Goal: Task Accomplishment & Management: Manage account settings

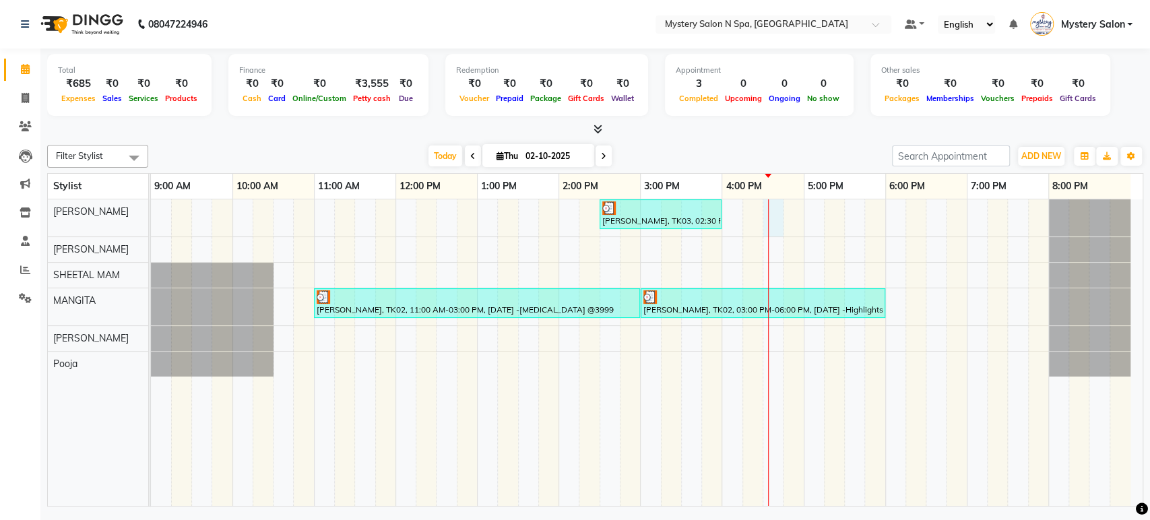
click at [775, 216] on div "[PERSON_NAME], TK03, 02:30 PM-04:00 PM, Relaxing - Body Spa With Steam ( 60 MIN…" at bounding box center [646, 352] width 991 height 306
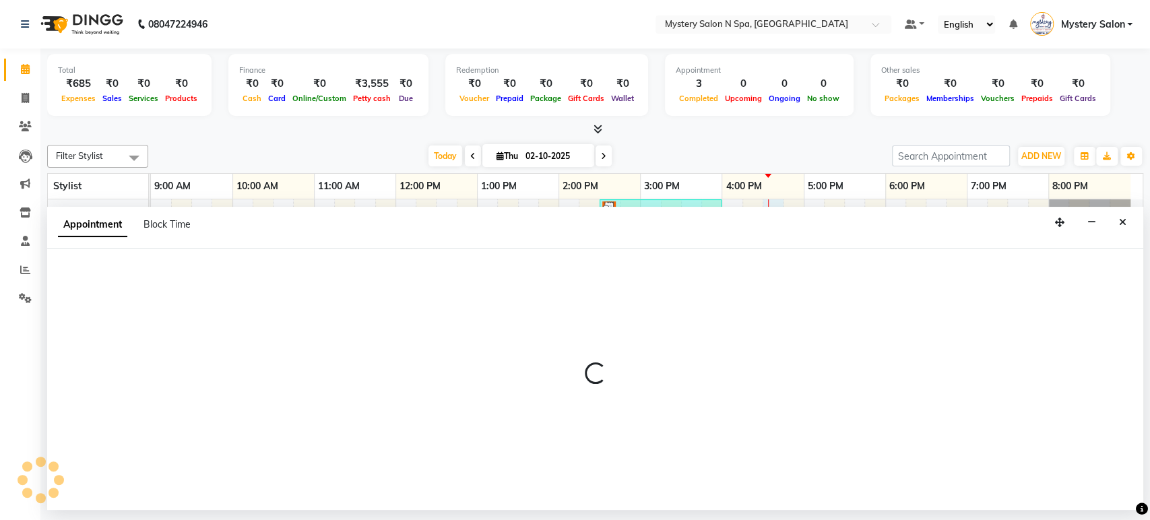
select select "4167"
select select "990"
select select "tentative"
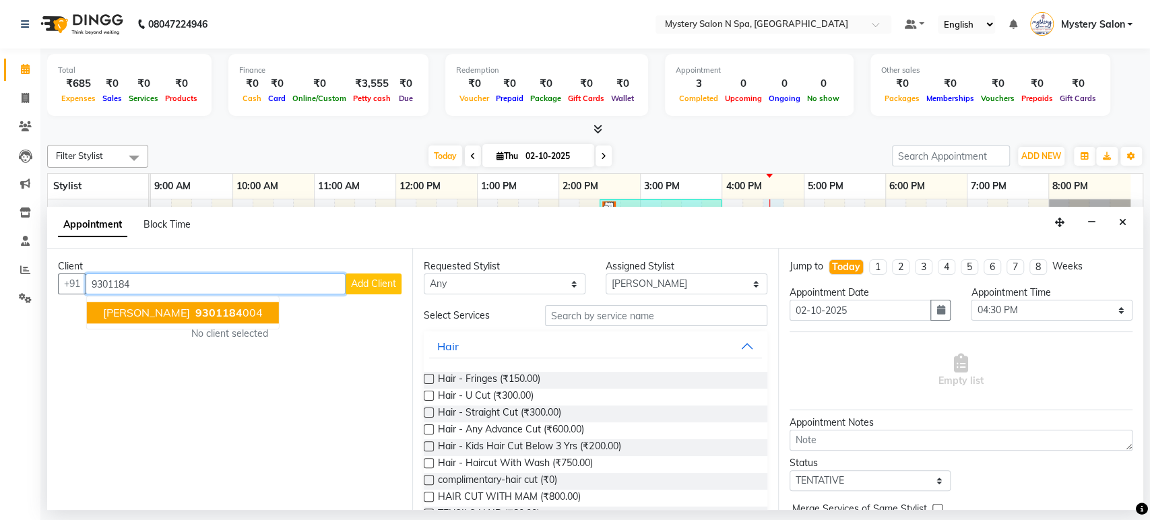
click at [195, 313] on span "9301184" at bounding box center [218, 312] width 47 height 13
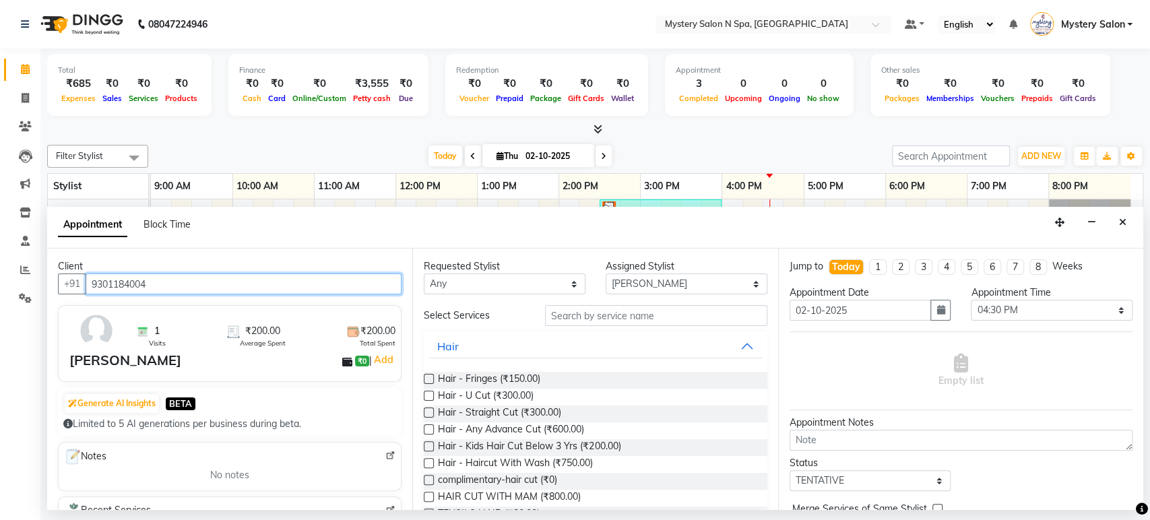
type input "9301184004"
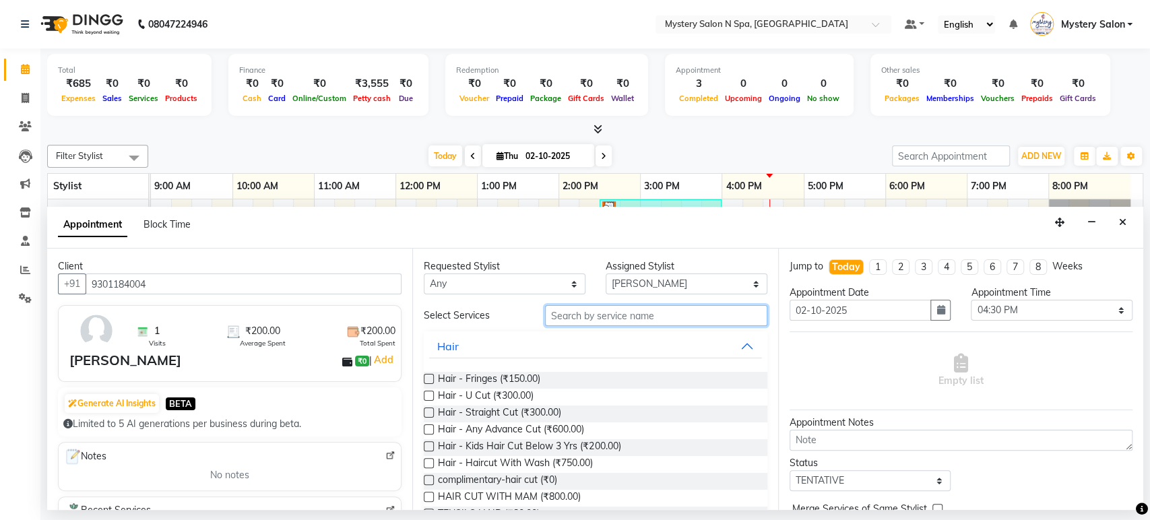
click at [571, 319] on input "text" at bounding box center [656, 315] width 222 height 21
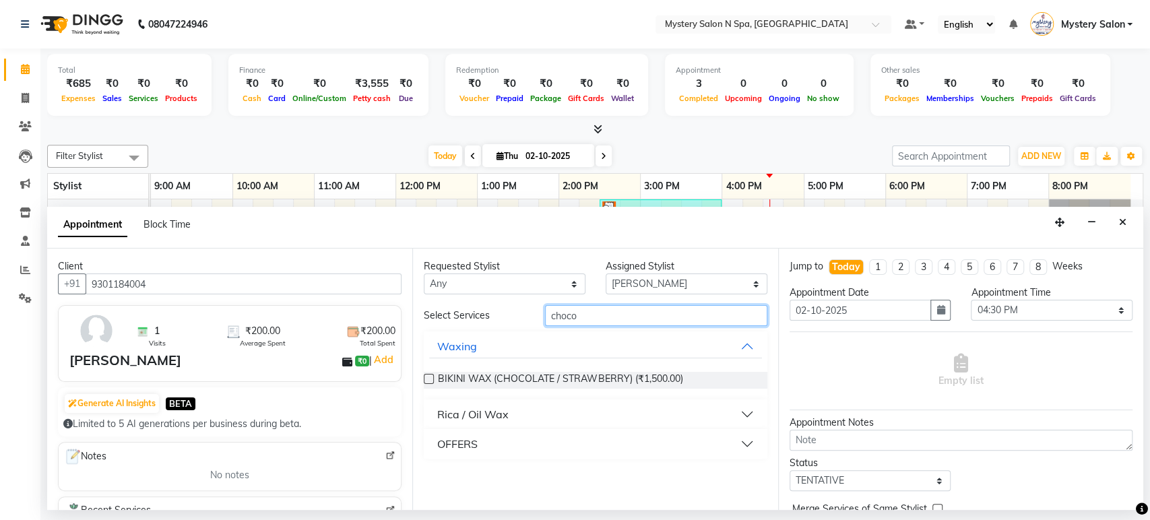
type input "choco"
click at [504, 415] on div "Rica / Oil Wax" at bounding box center [472, 414] width 71 height 16
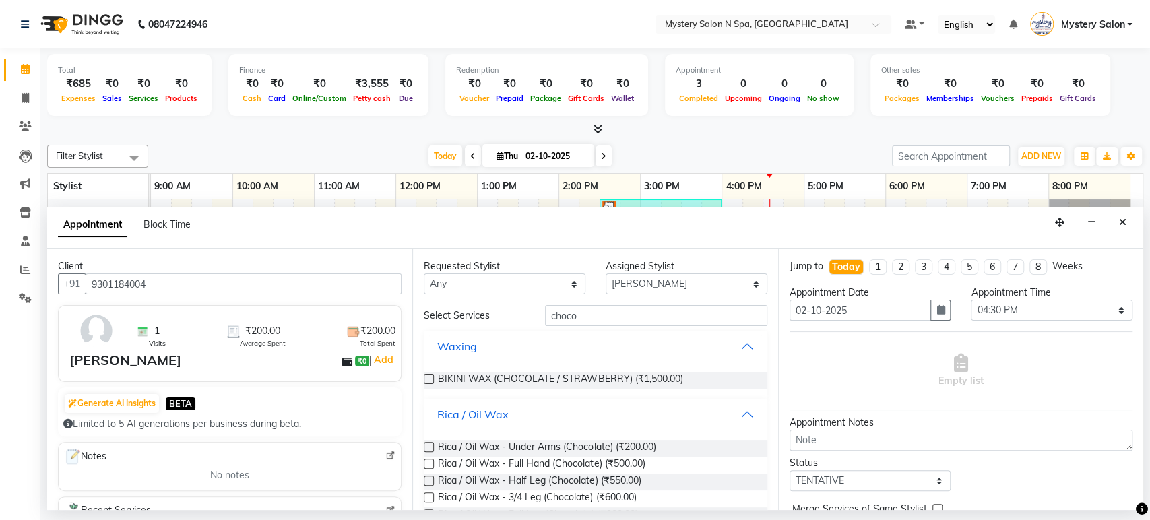
click at [431, 447] on label at bounding box center [429, 447] width 10 height 10
click at [431, 447] on input "checkbox" at bounding box center [428, 448] width 9 height 9
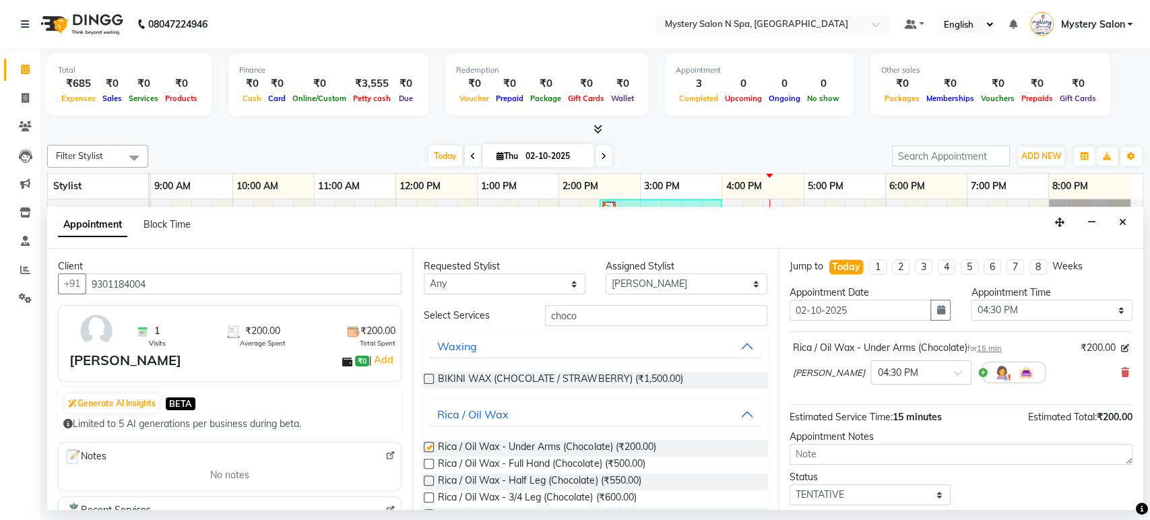
checkbox input "false"
click at [593, 311] on input "choco" at bounding box center [656, 315] width 222 height 21
type input "c"
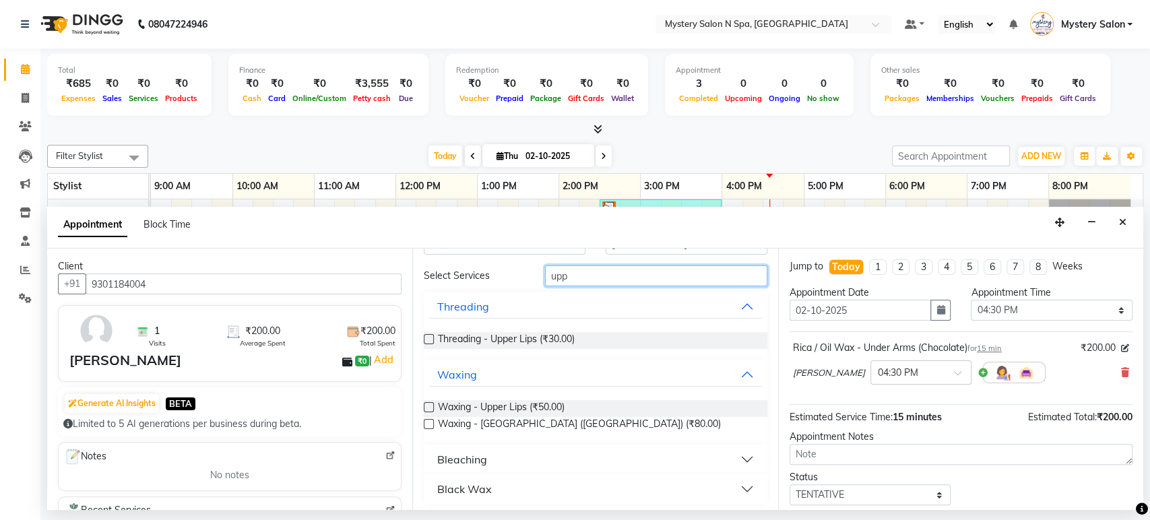
scroll to position [44, 0]
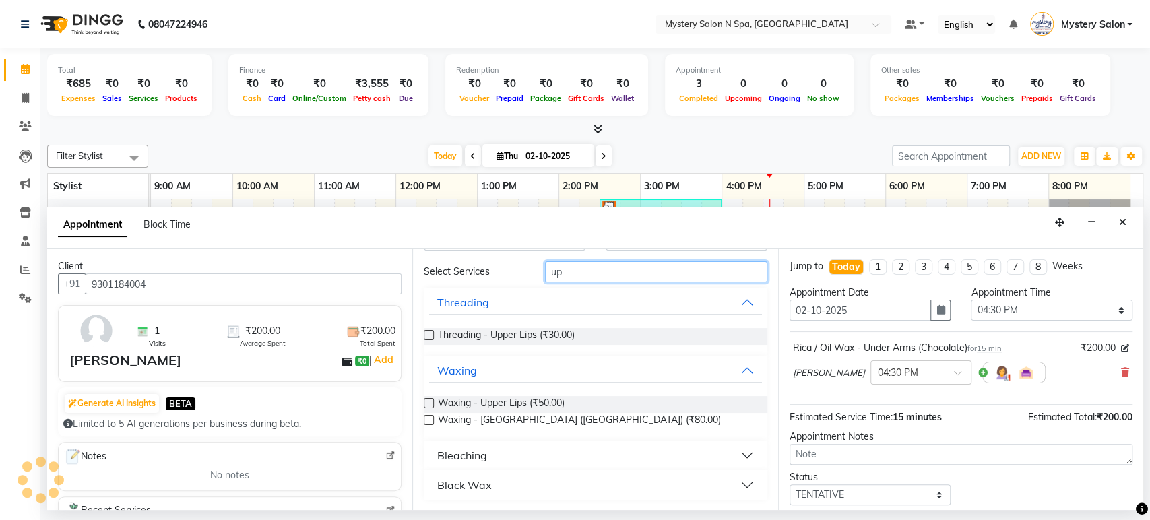
type input "u"
type input "upp"
click at [430, 333] on label at bounding box center [429, 335] width 10 height 10
click at [430, 333] on input "checkbox" at bounding box center [428, 336] width 9 height 9
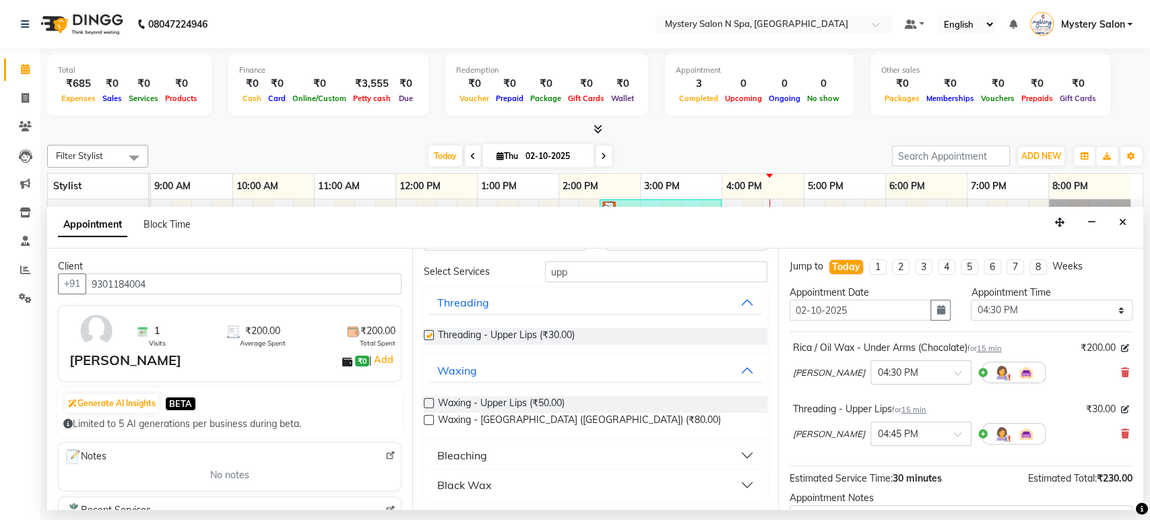
checkbox input "false"
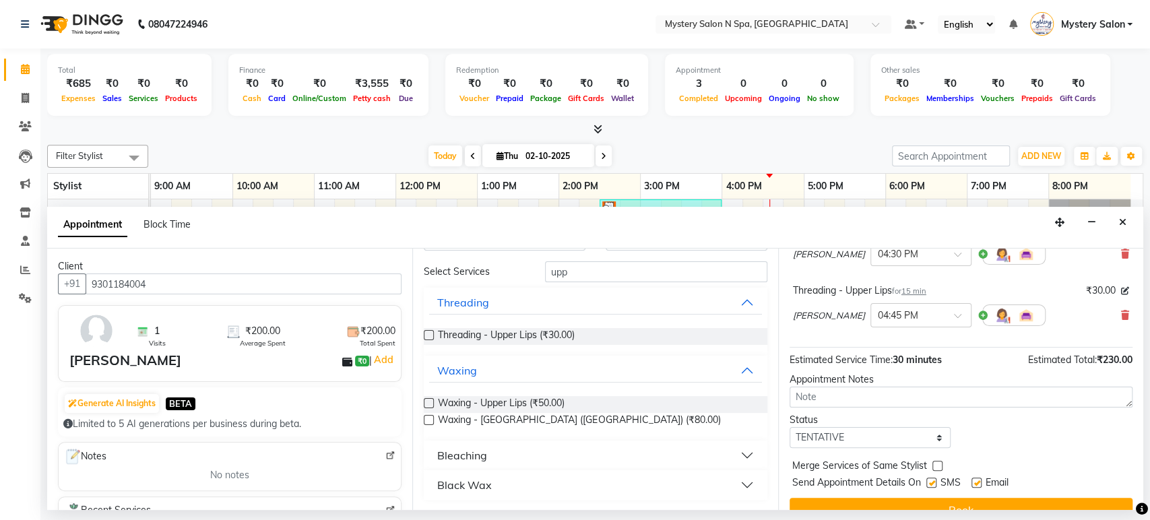
scroll to position [140, 0]
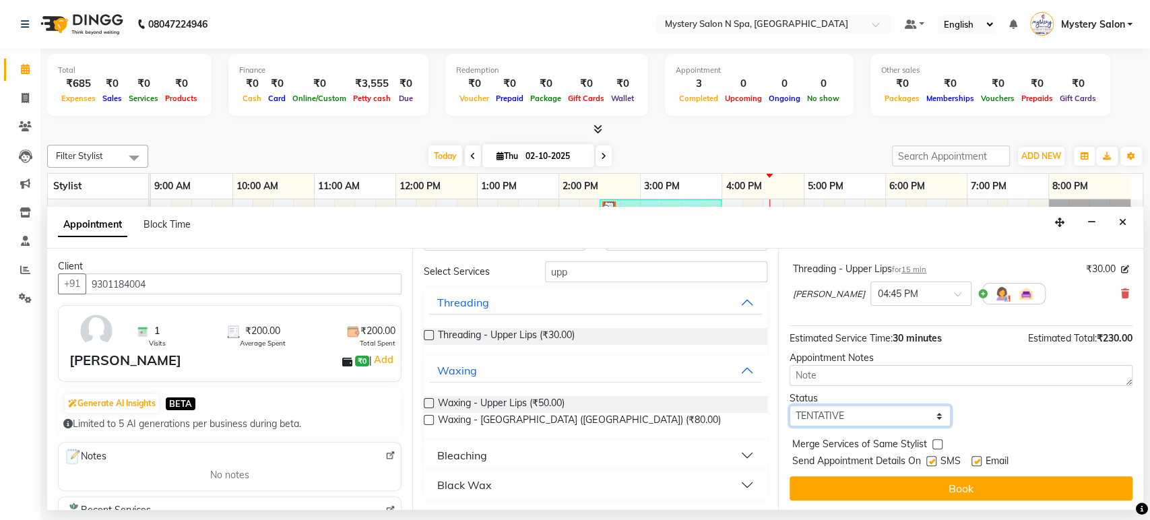
click at [897, 415] on select "Select TENTATIVE CONFIRM CHECK-IN UPCOMING" at bounding box center [870, 415] width 162 height 21
select select "confirm booking"
click at [789, 405] on select "Select TENTATIVE CONFIRM CHECK-IN UPCOMING" at bounding box center [870, 415] width 162 height 21
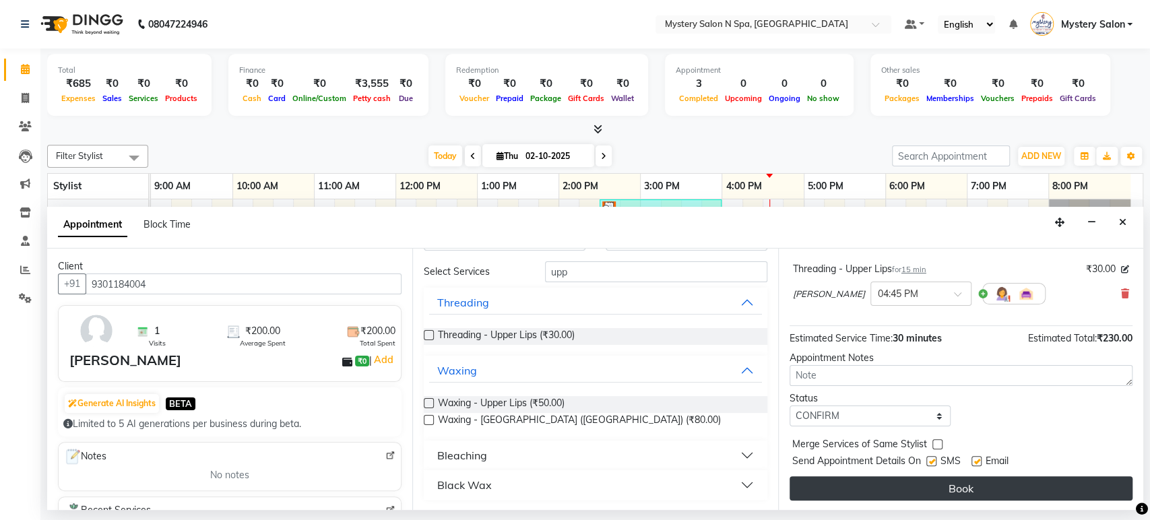
click at [878, 482] on button "Book" at bounding box center [960, 488] width 343 height 24
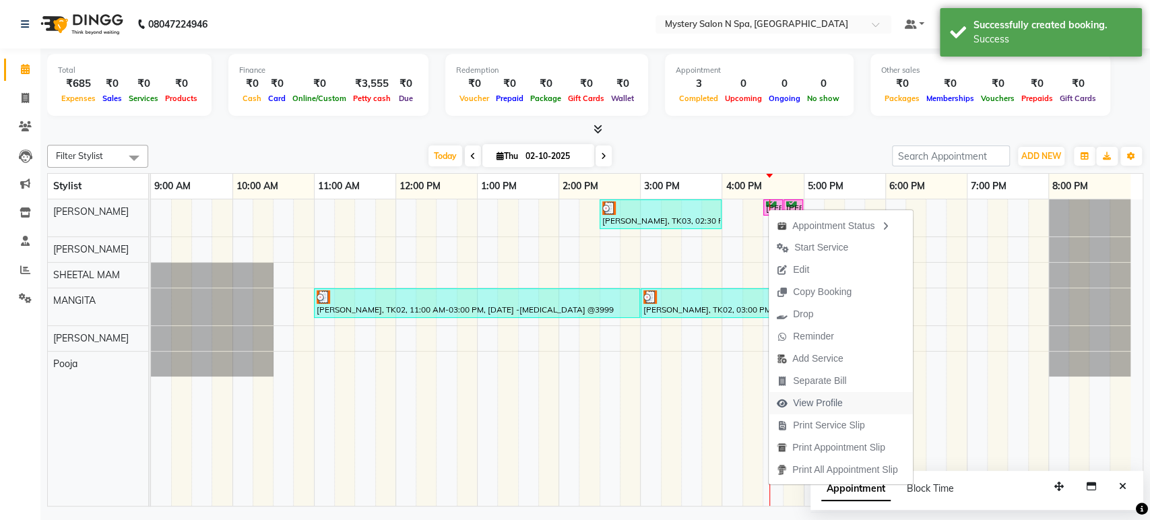
click at [822, 395] on span "View Profile" at bounding box center [810, 403] width 82 height 22
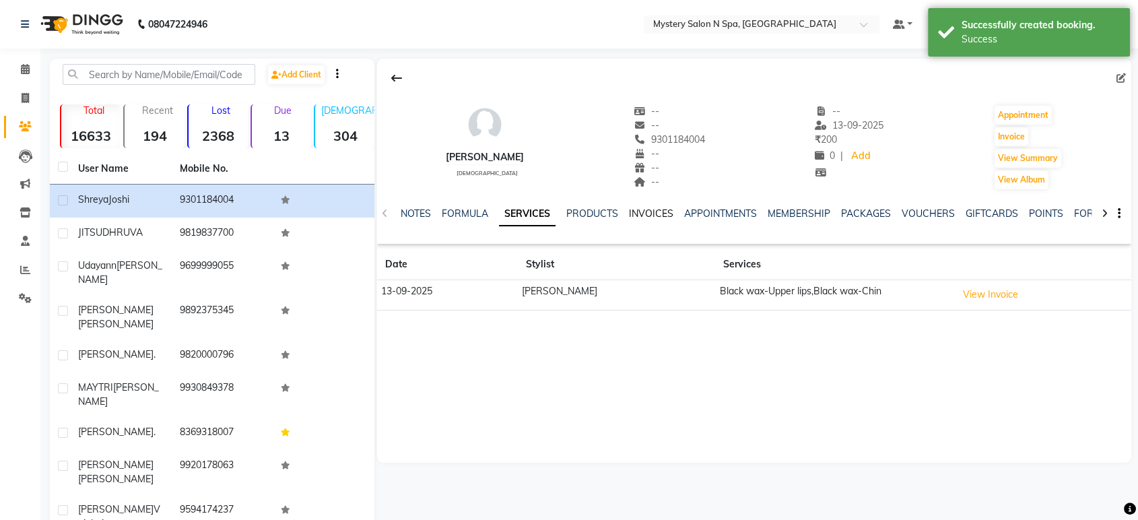
click at [649, 213] on link "INVOICES" at bounding box center [651, 213] width 44 height 12
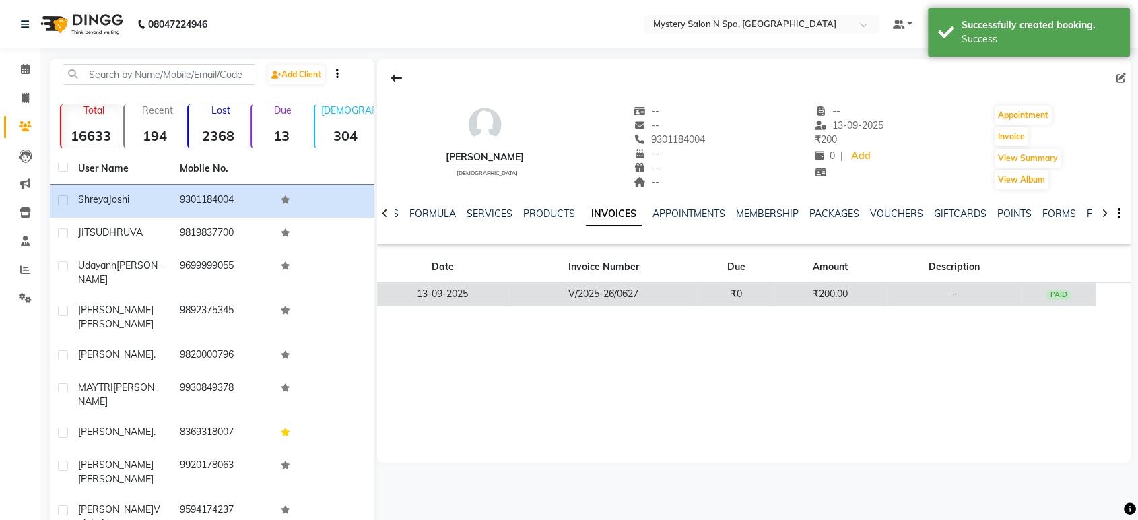
click at [680, 290] on td "V/2025-26/0627" at bounding box center [604, 295] width 191 height 24
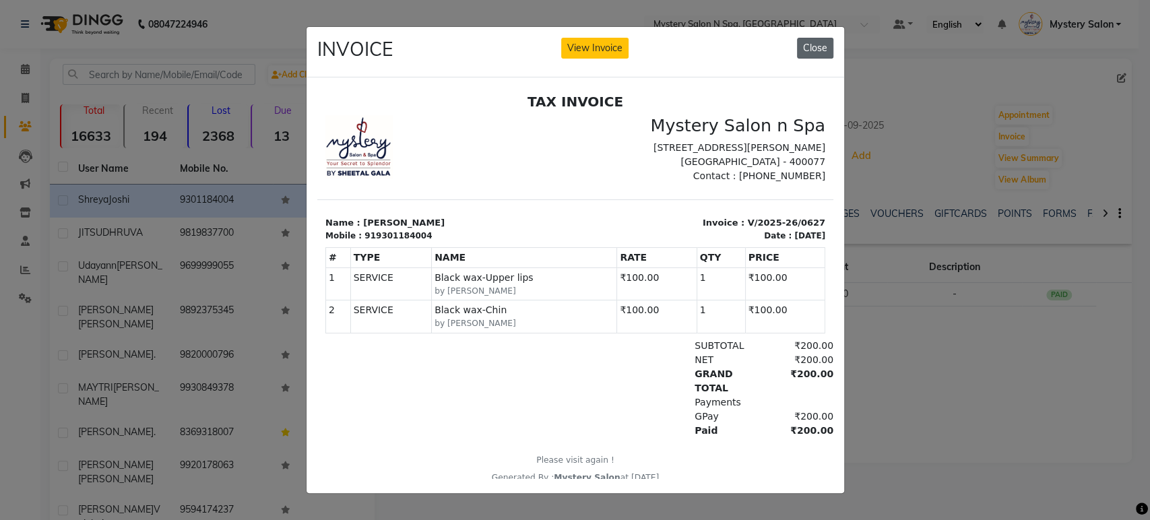
click at [820, 39] on button "Close" at bounding box center [815, 48] width 36 height 21
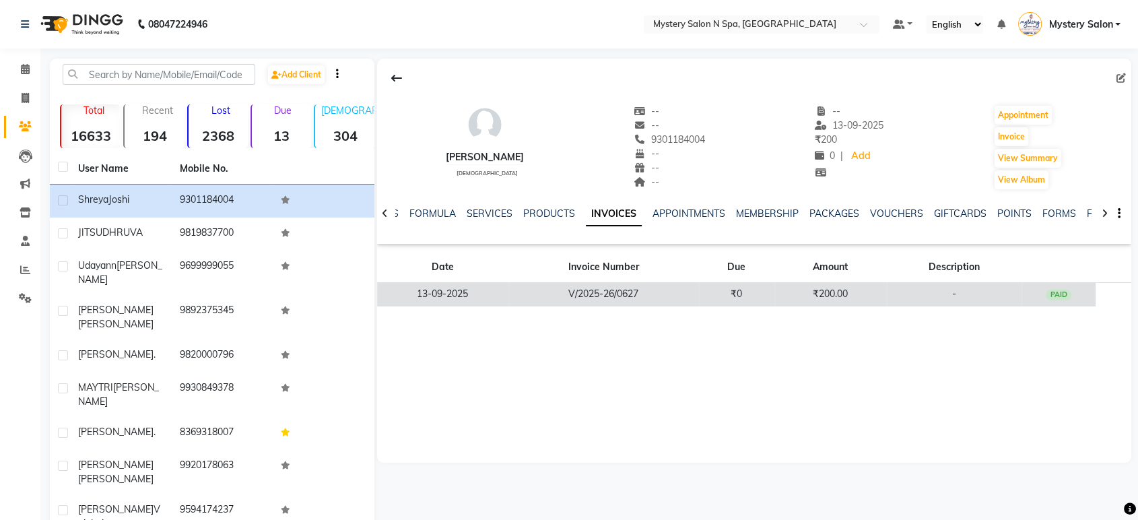
click at [787, 290] on td "₹200.00" at bounding box center [831, 295] width 112 height 24
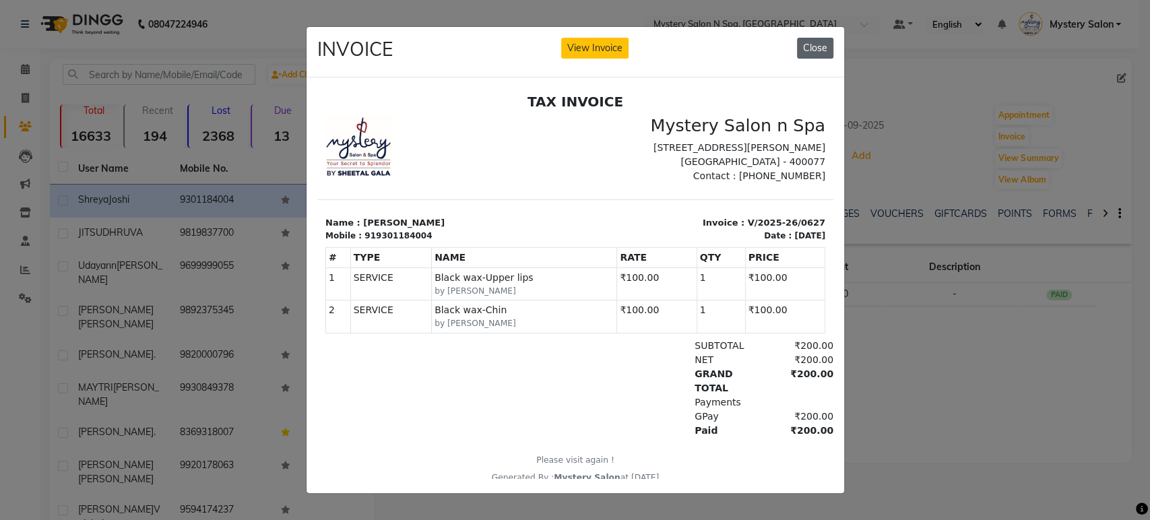
click at [806, 42] on button "Close" at bounding box center [815, 48] width 36 height 21
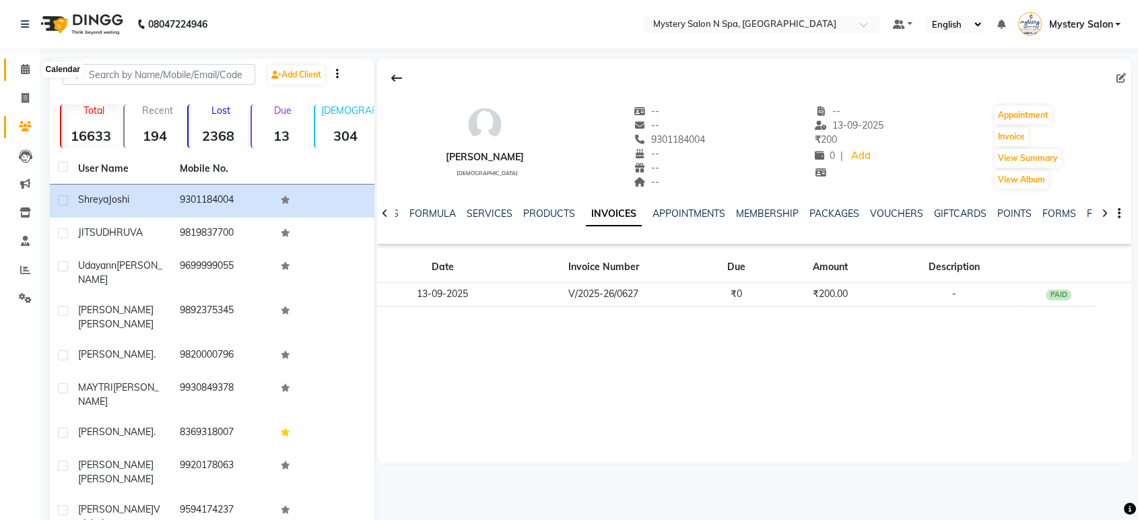
click at [22, 68] on icon at bounding box center [25, 69] width 9 height 10
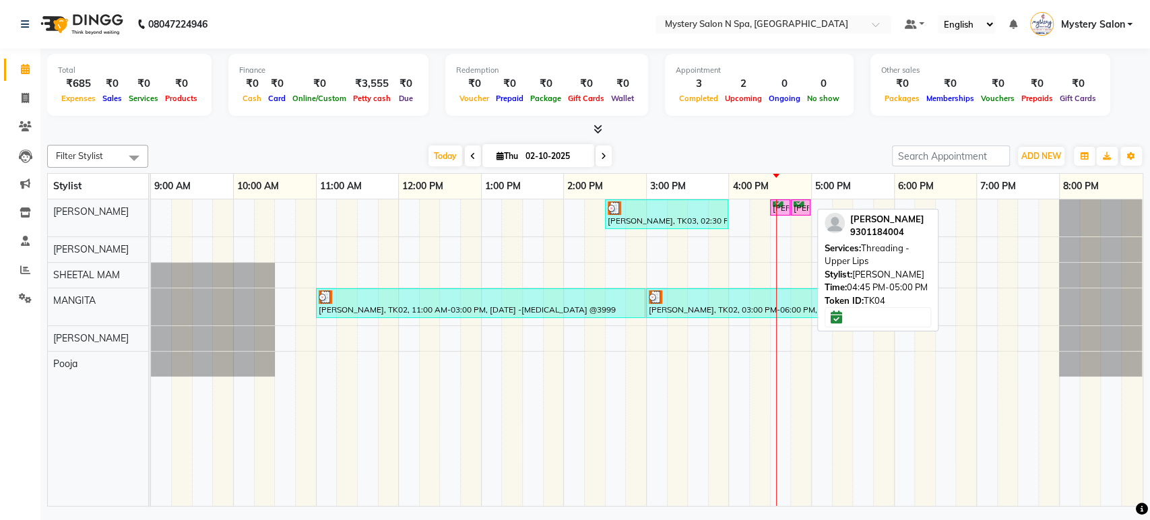
click at [794, 207] on div "Shreya Joshi, TK04, 04:45 PM-05:00 PM, Threading - Upper Lips" at bounding box center [800, 207] width 17 height 13
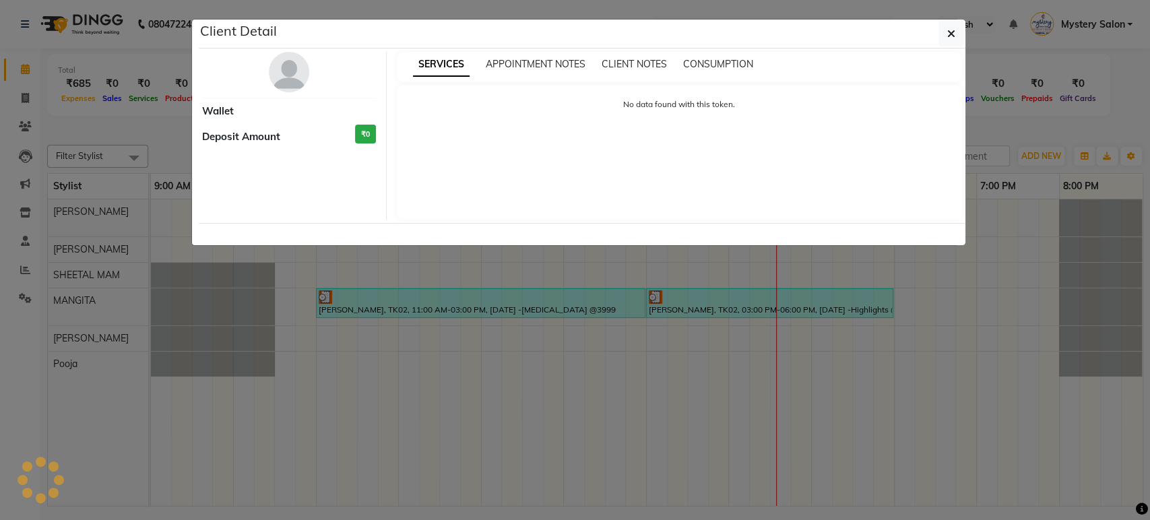
select select "6"
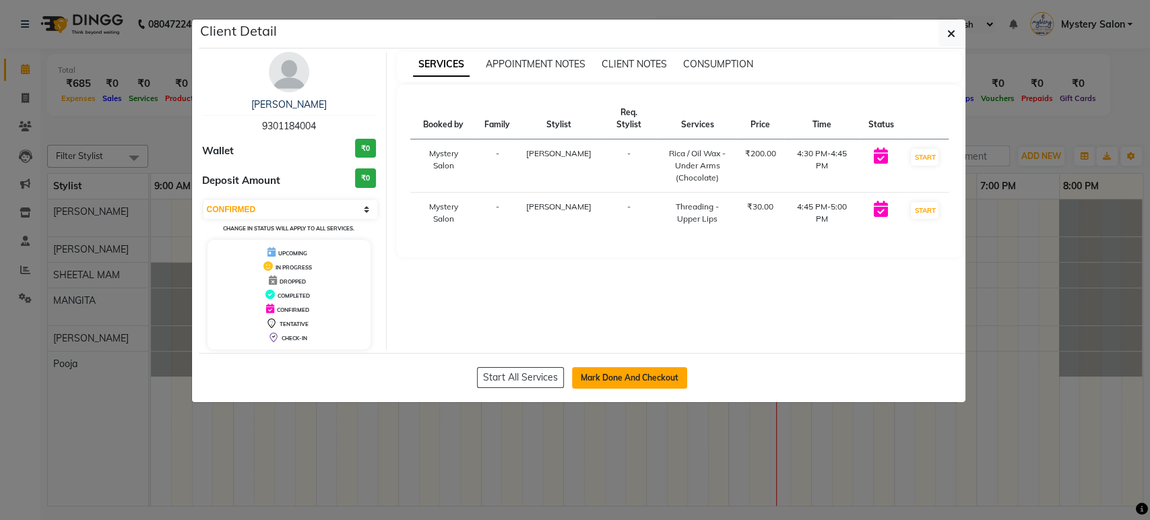
click at [597, 376] on button "Mark Done And Checkout" at bounding box center [629, 378] width 115 height 22
select select "142"
select select "service"
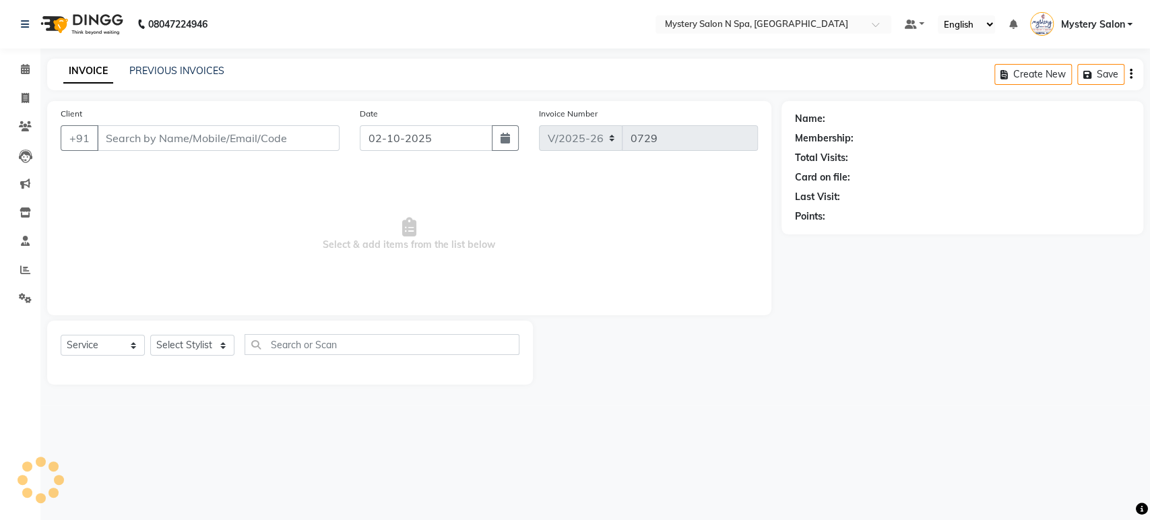
type input "9301184004"
select select "4167"
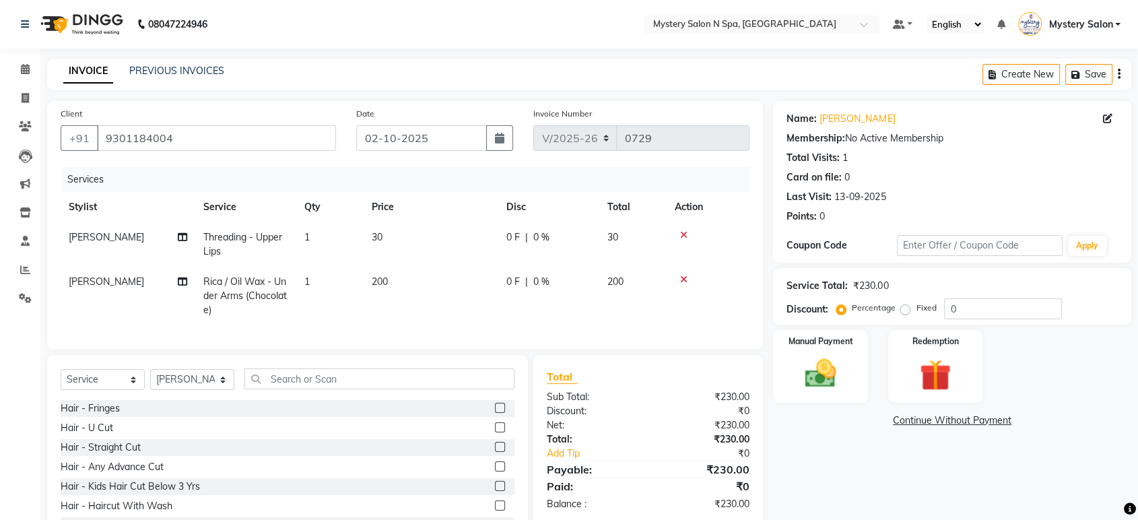
click at [982, 297] on div "Service Total: ₹230.00 Discount: Percentage Fixed 0" at bounding box center [952, 296] width 331 height 46
click at [989, 317] on input "0" at bounding box center [1003, 308] width 118 height 21
click at [861, 364] on div "Manual Payment" at bounding box center [821, 366] width 98 height 75
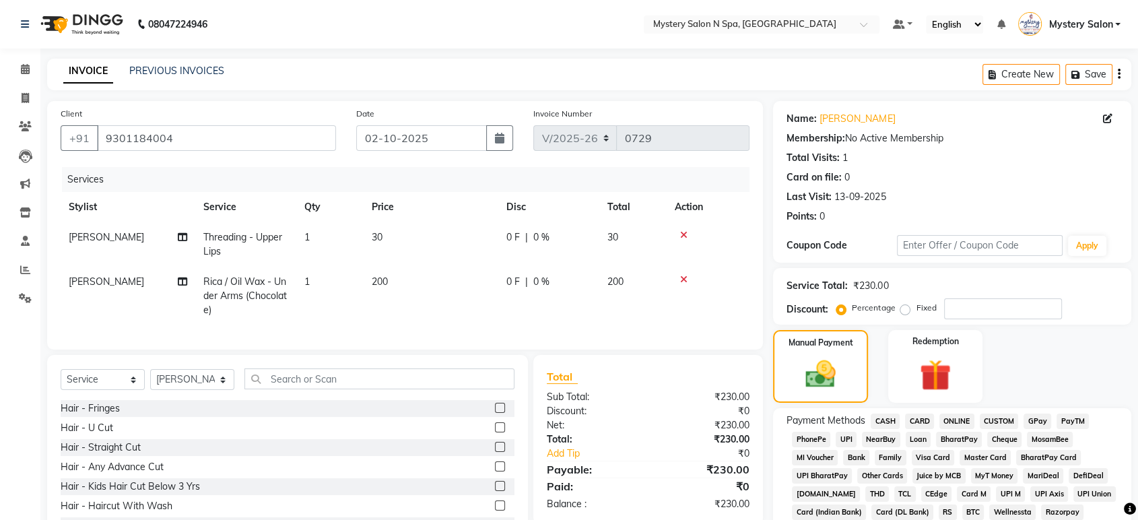
click at [881, 416] on span "CASH" at bounding box center [885, 421] width 29 height 15
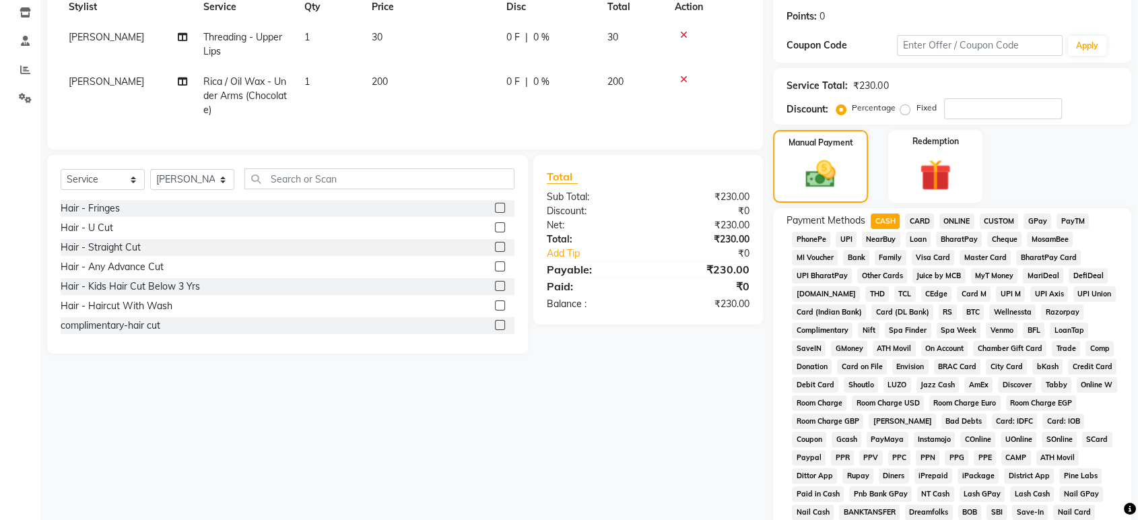
scroll to position [174, 0]
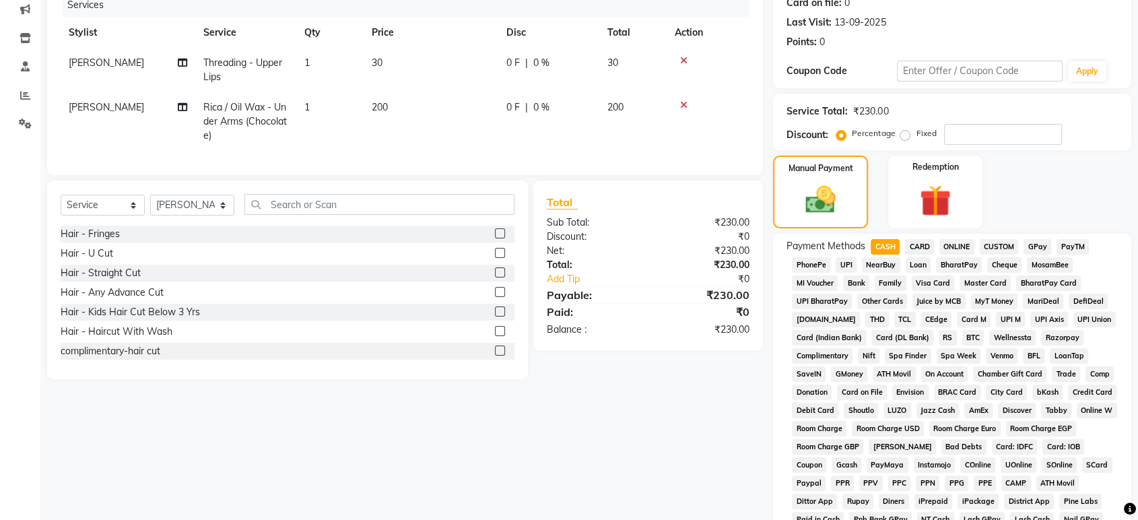
click at [77, 63] on span "[PERSON_NAME]" at bounding box center [106, 63] width 75 height 12
select select "4167"
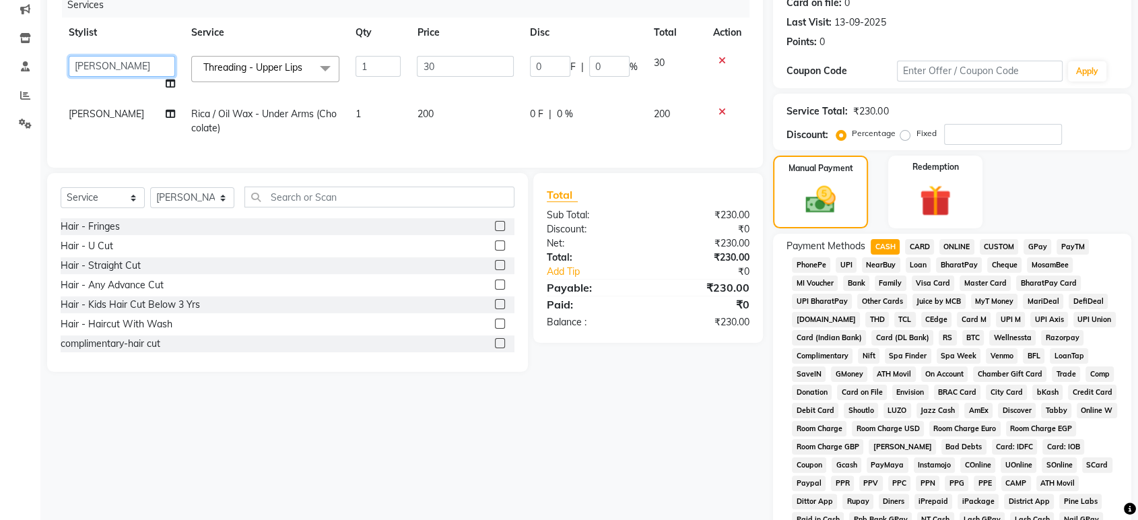
click at [77, 63] on select "Alim Salmani Choi MANGITA Mystery Salon Pooja SHEETAL MAM Surekha" at bounding box center [122, 66] width 106 height 21
select select "4169"
click at [108, 118] on td "[PERSON_NAME]" at bounding box center [122, 121] width 123 height 44
select select "4167"
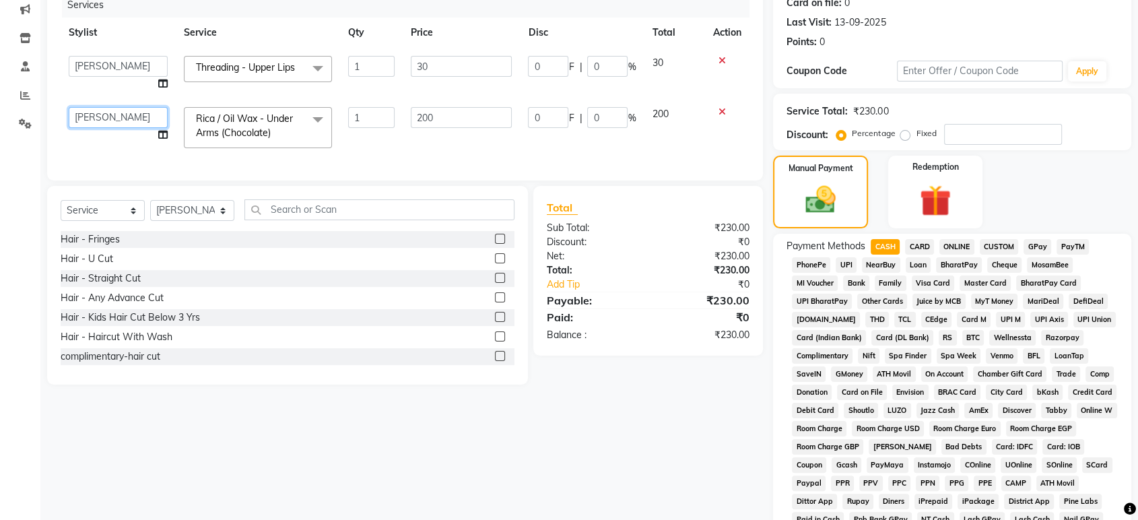
click at [108, 118] on select "Alim Salmani Choi MANGITA Mystery Salon Pooja SHEETAL MAM Surekha" at bounding box center [118, 117] width 99 height 21
select select "4169"
click at [606, 67] on input "0" at bounding box center [607, 66] width 40 height 21
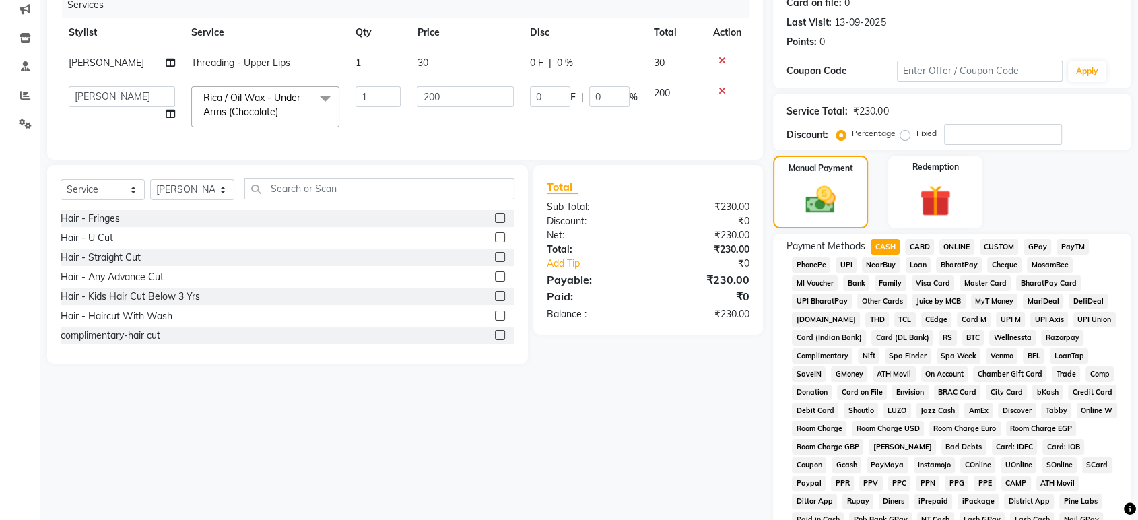
click at [624, 216] on div "Total Sub Total: ₹230.00 Discount: ₹0 Net: ₹230.00 Total: ₹230.00 Add Tip ₹0 Pa…" at bounding box center [648, 249] width 203 height 143
click at [609, 96] on input "0" at bounding box center [609, 96] width 40 height 21
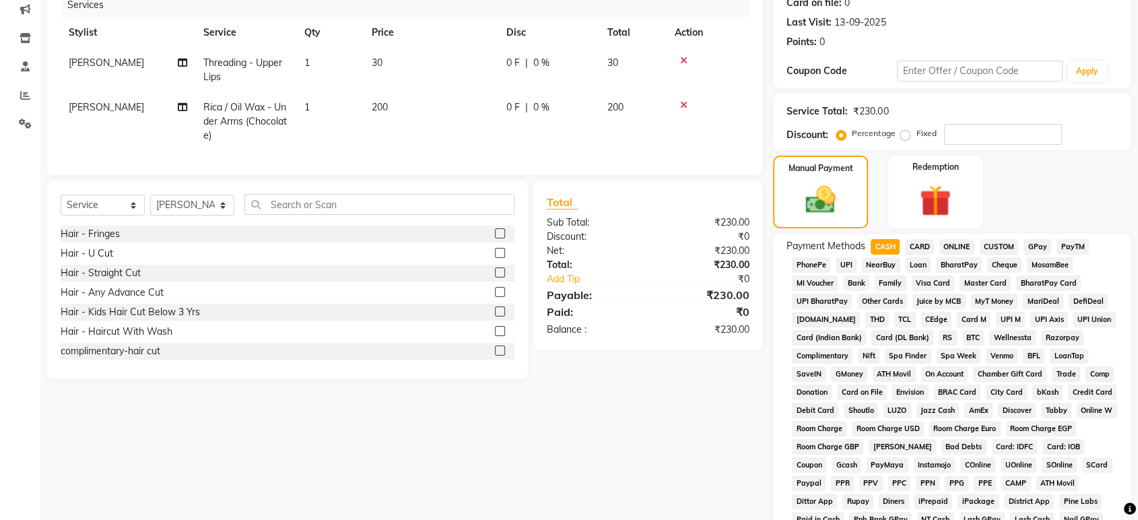
click at [610, 210] on div "Total Sub Total: ₹230.00 Discount: ₹0 Net: ₹230.00 Total: ₹230.00 Add Tip ₹0 Pa…" at bounding box center [648, 265] width 203 height 143
click at [1035, 246] on span "GPay" at bounding box center [1038, 246] width 28 height 15
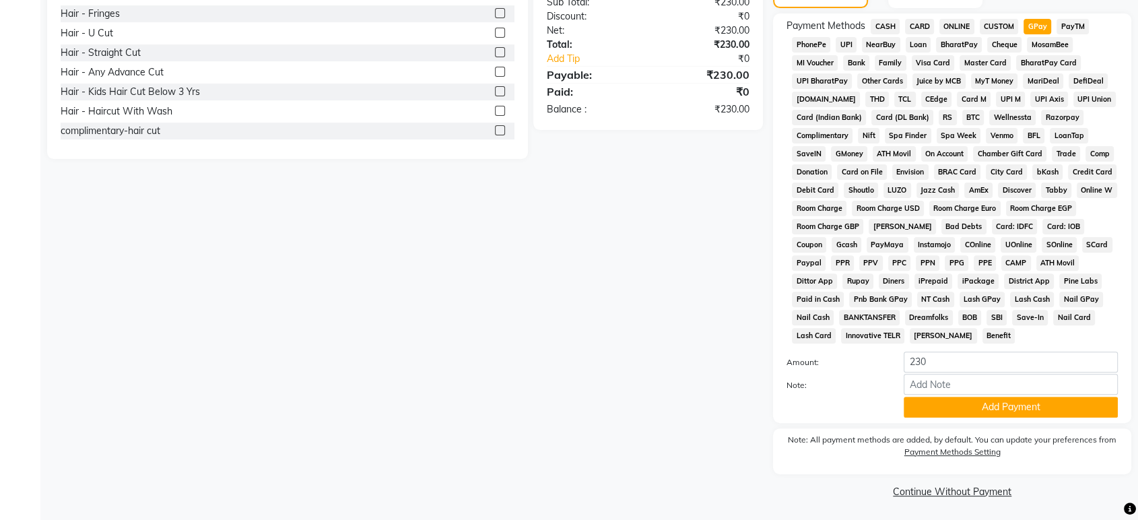
scroll to position [395, 0]
click at [975, 405] on button "Add Payment" at bounding box center [1011, 406] width 214 height 21
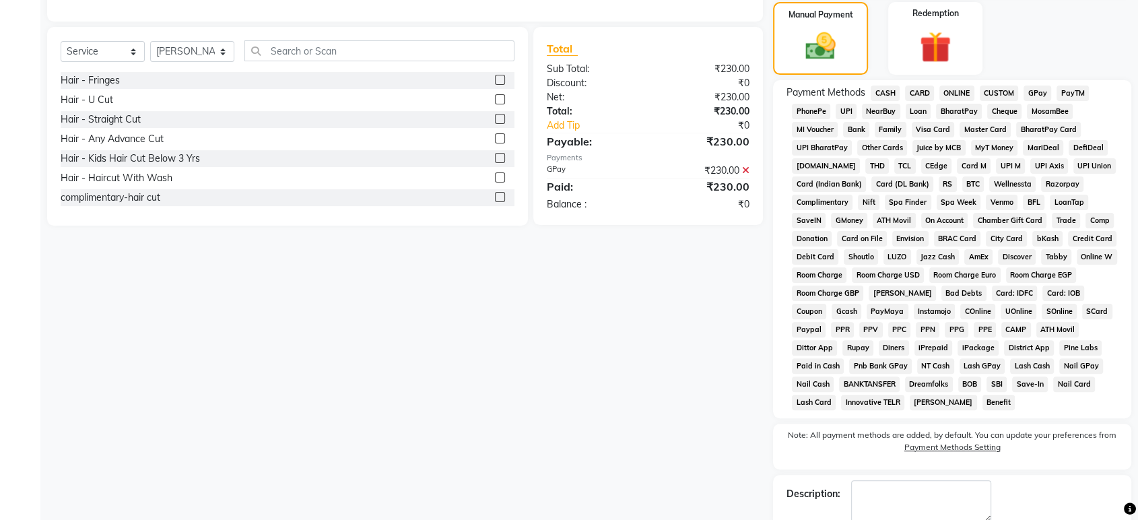
scroll to position [400, 0]
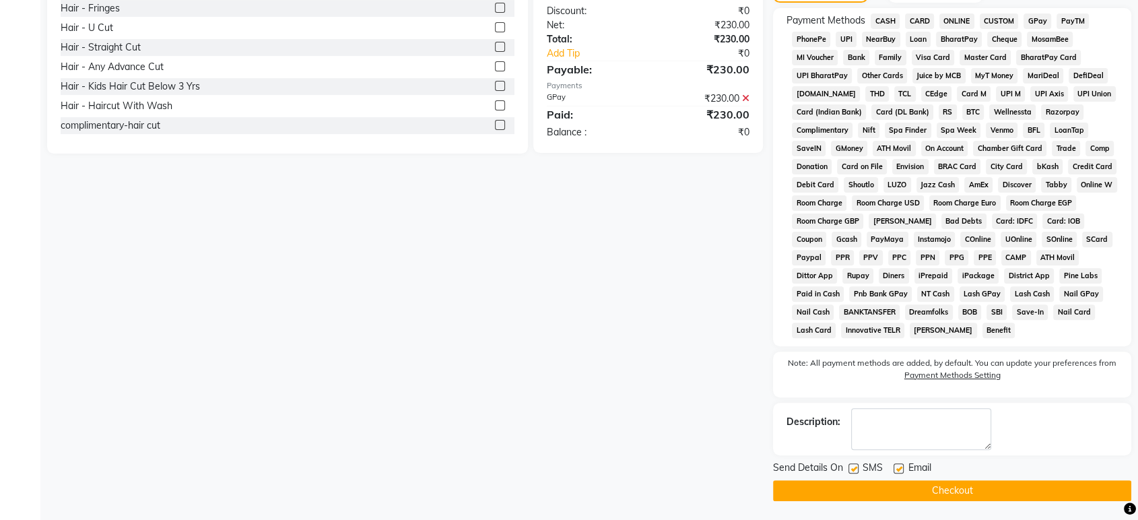
click at [930, 489] on button "Checkout" at bounding box center [952, 490] width 358 height 21
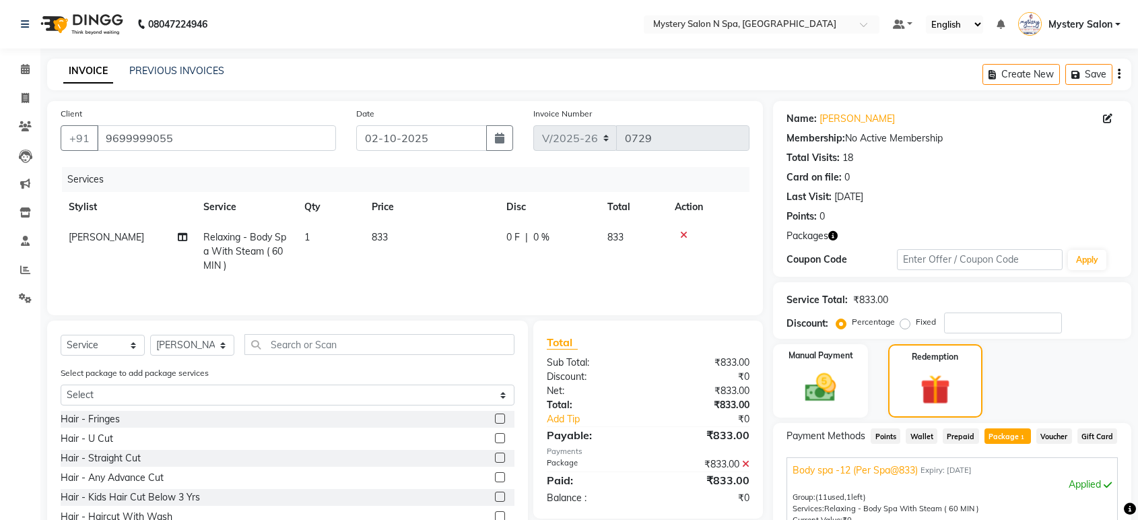
select select "142"
select select "service"
select select "4167"
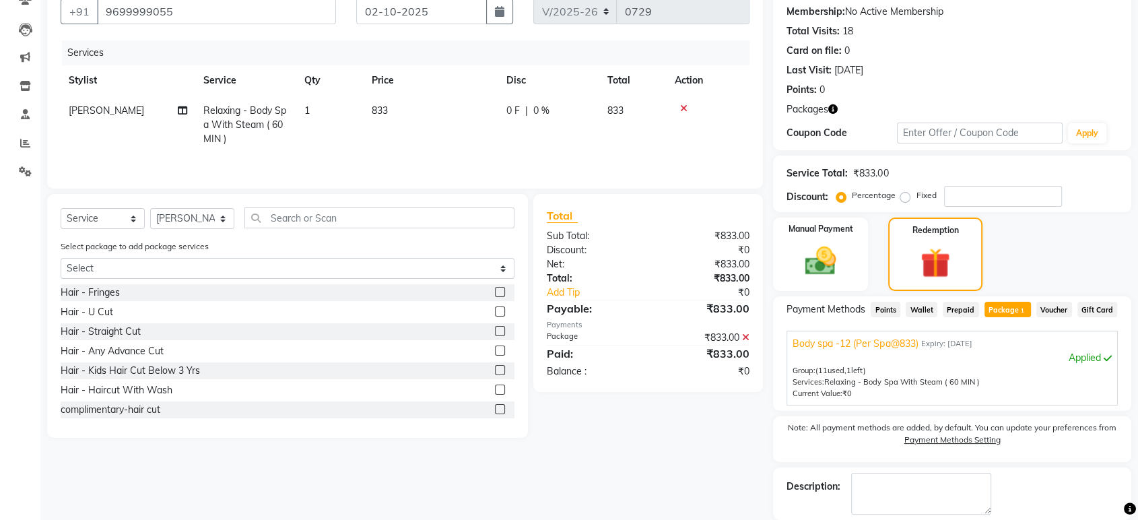
scroll to position [191, 0]
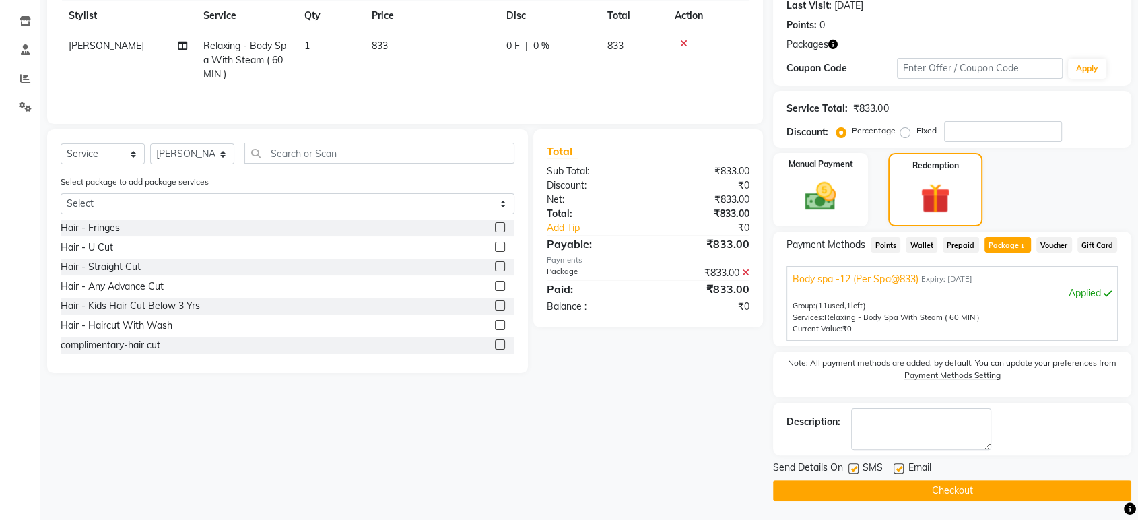
click at [940, 490] on button "Checkout" at bounding box center [952, 490] width 358 height 21
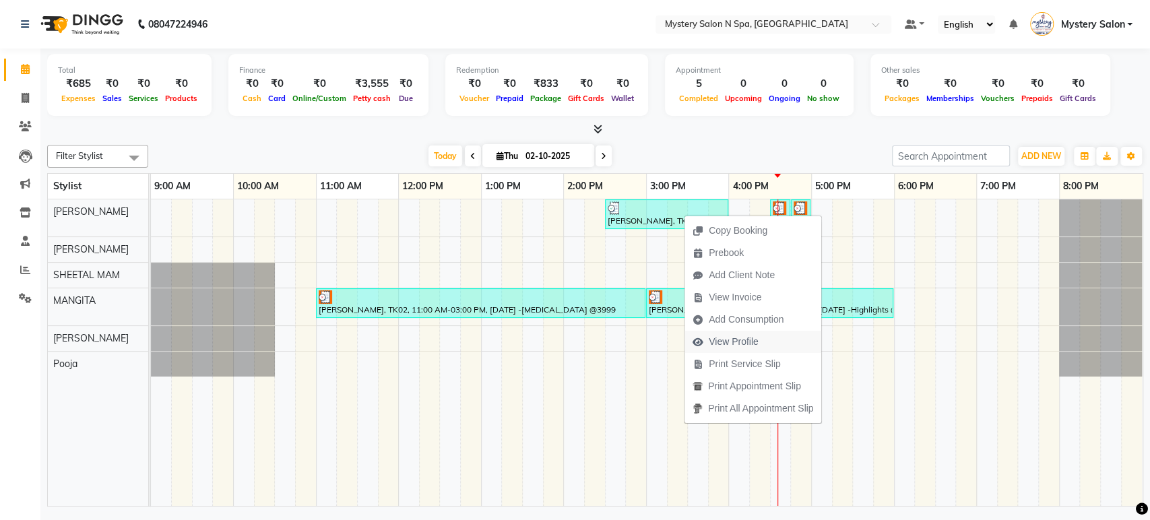
click at [741, 344] on span "View Profile" at bounding box center [734, 342] width 50 height 14
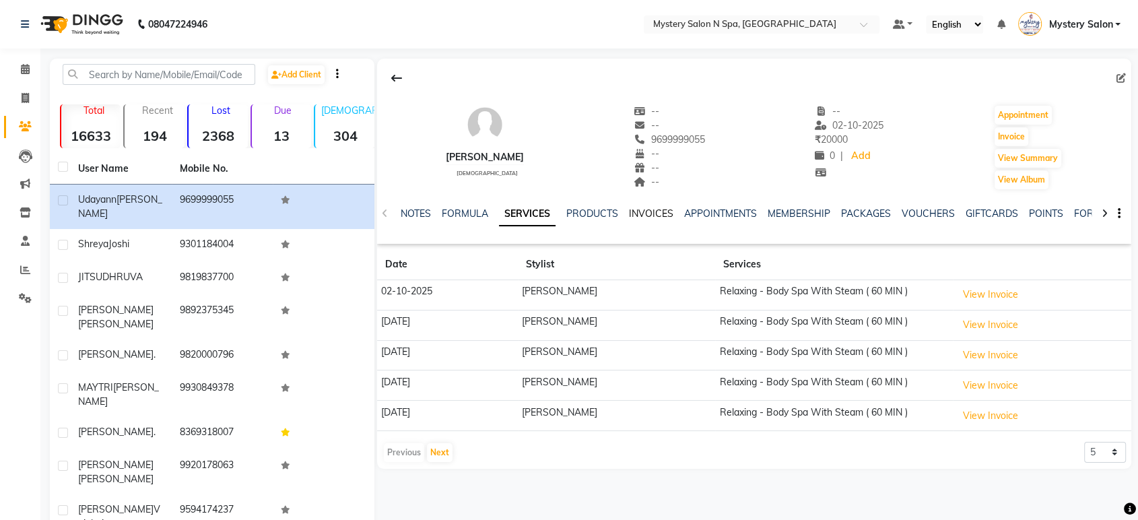
click at [638, 213] on link "INVOICES" at bounding box center [651, 213] width 44 height 12
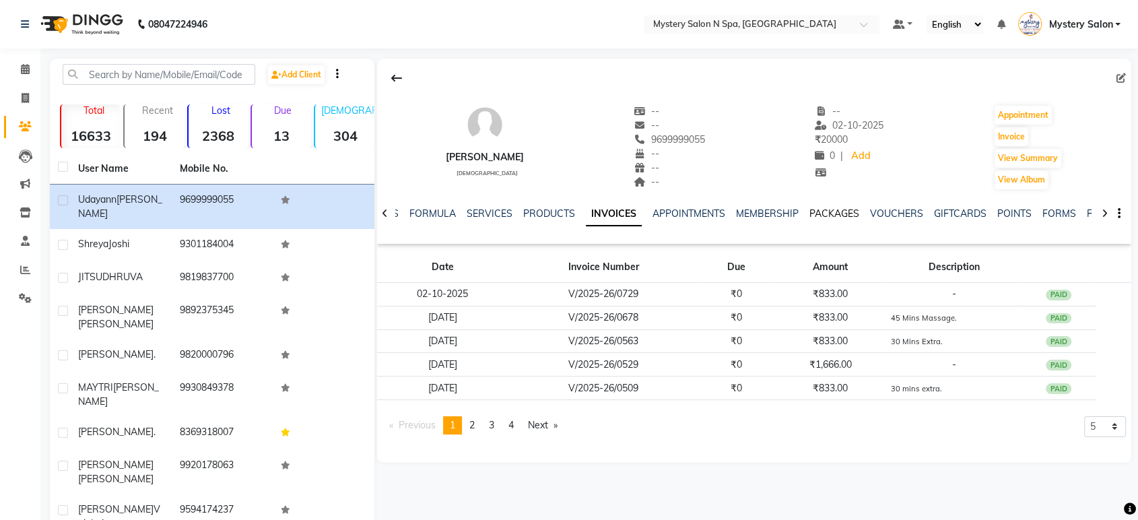
click at [839, 212] on link "PACKAGES" at bounding box center [835, 213] width 50 height 12
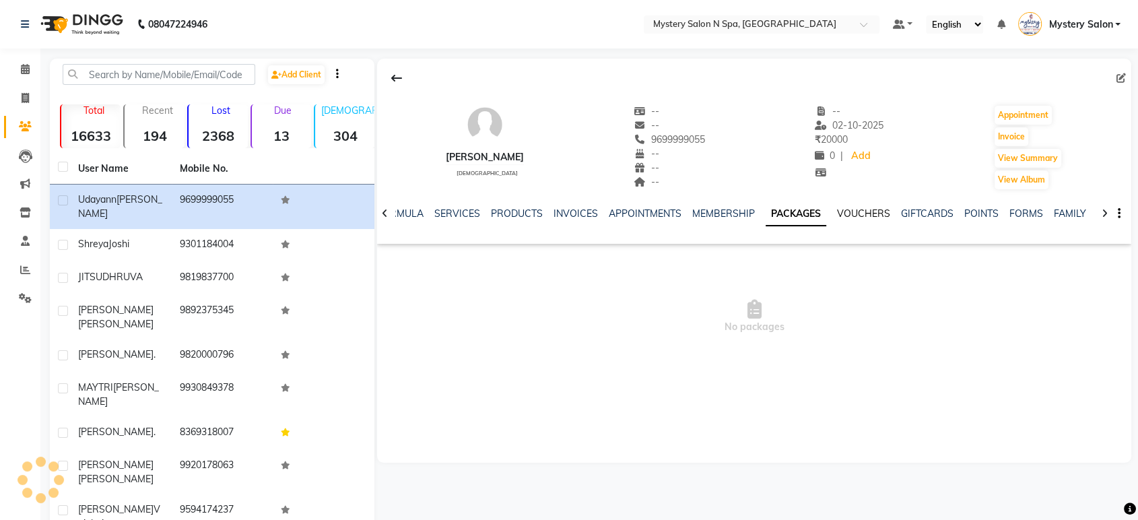
click at [855, 211] on link "VOUCHERS" at bounding box center [863, 213] width 53 height 12
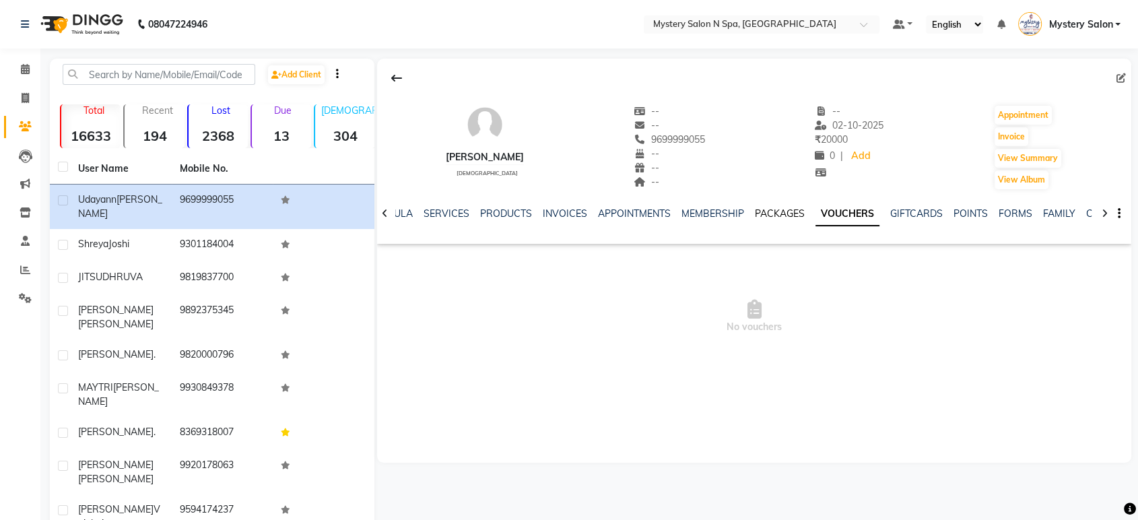
click at [771, 209] on link "PACKAGES" at bounding box center [780, 213] width 50 height 12
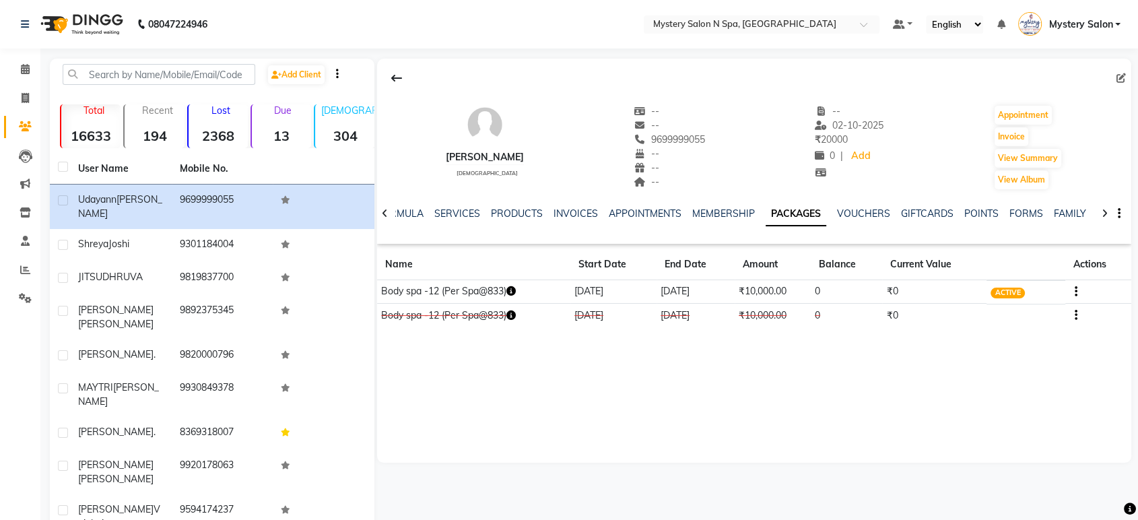
click at [1073, 289] on button "button" at bounding box center [1074, 291] width 8 height 14
click at [1001, 300] on div "Edit" at bounding box center [1011, 300] width 88 height 17
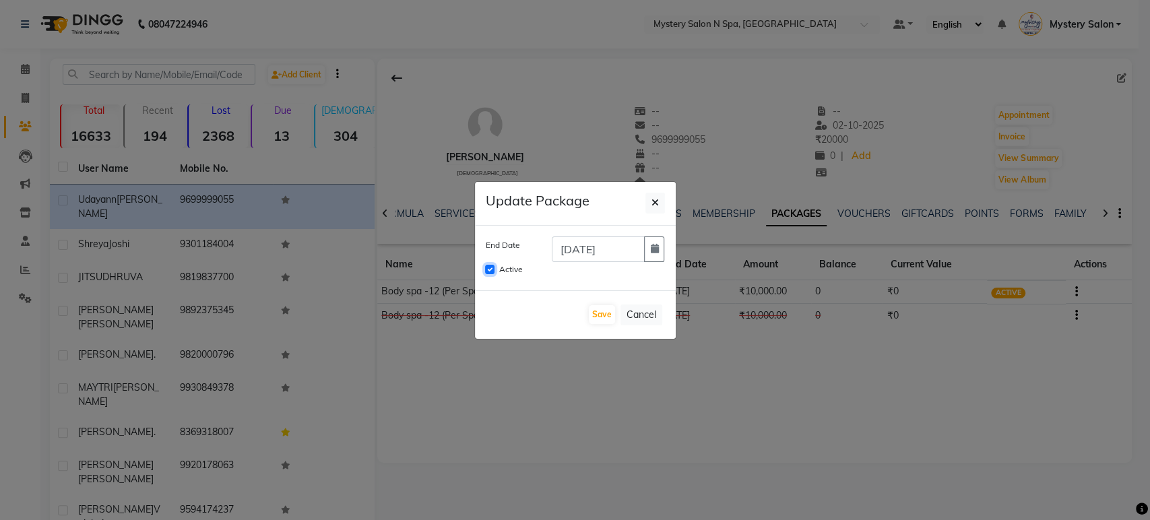
click at [485, 269] on input "Active" at bounding box center [489, 269] width 9 height 9
checkbox input "false"
click at [592, 311] on button "Save" at bounding box center [602, 314] width 26 height 19
checkbox input "false"
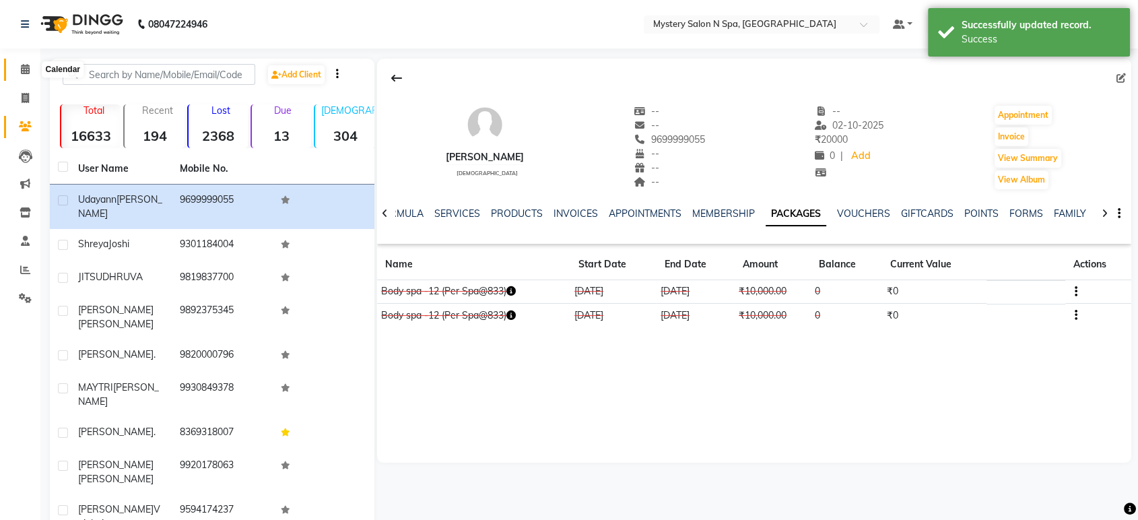
click at [26, 67] on icon at bounding box center [25, 69] width 9 height 10
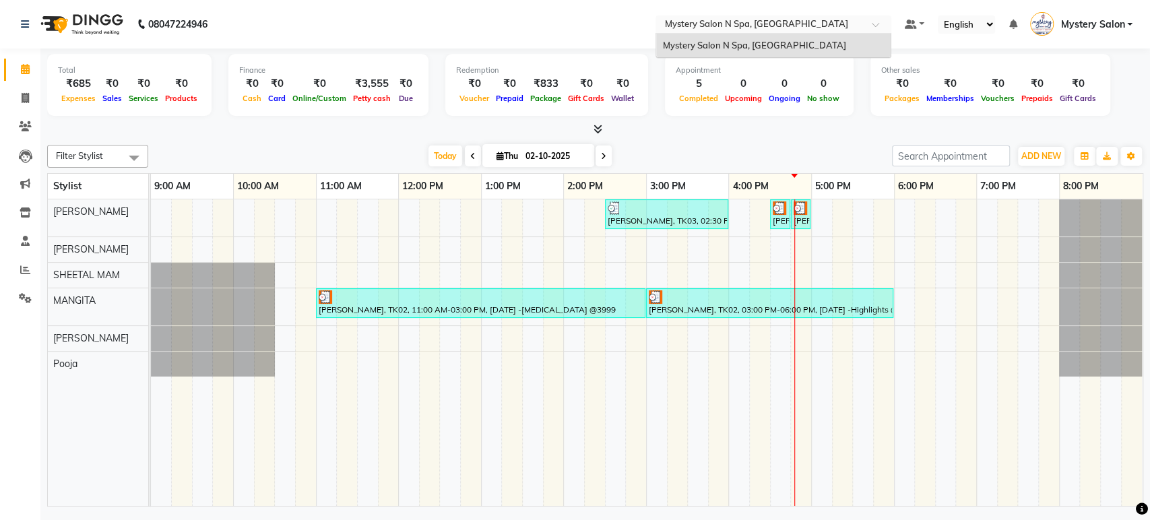
click at [872, 21] on div at bounding box center [773, 25] width 236 height 13
click at [821, 73] on div "Appointment" at bounding box center [759, 70] width 167 height 11
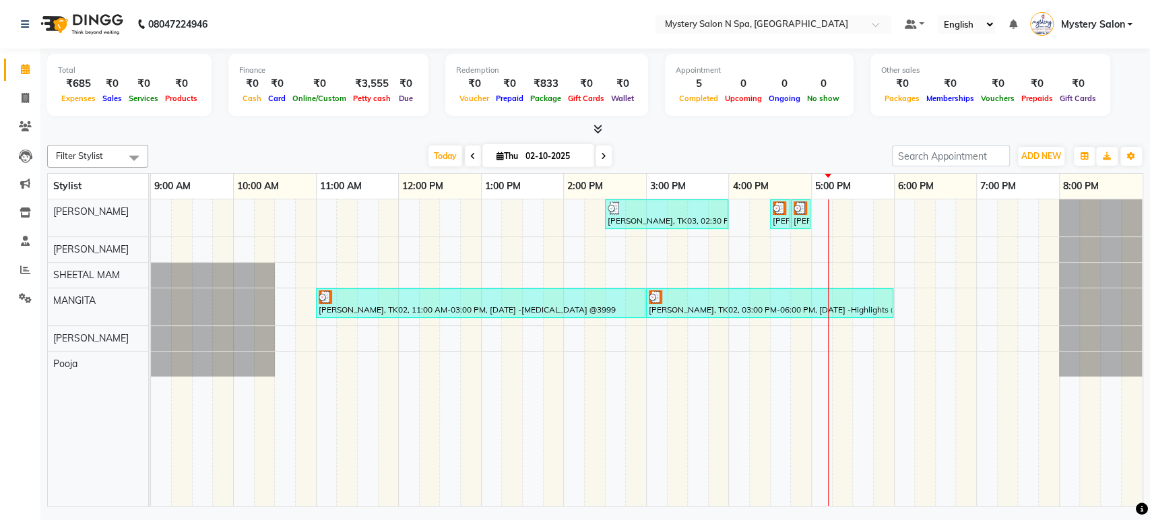
click at [604, 159] on icon at bounding box center [603, 156] width 5 height 8
type input "03-10-2025"
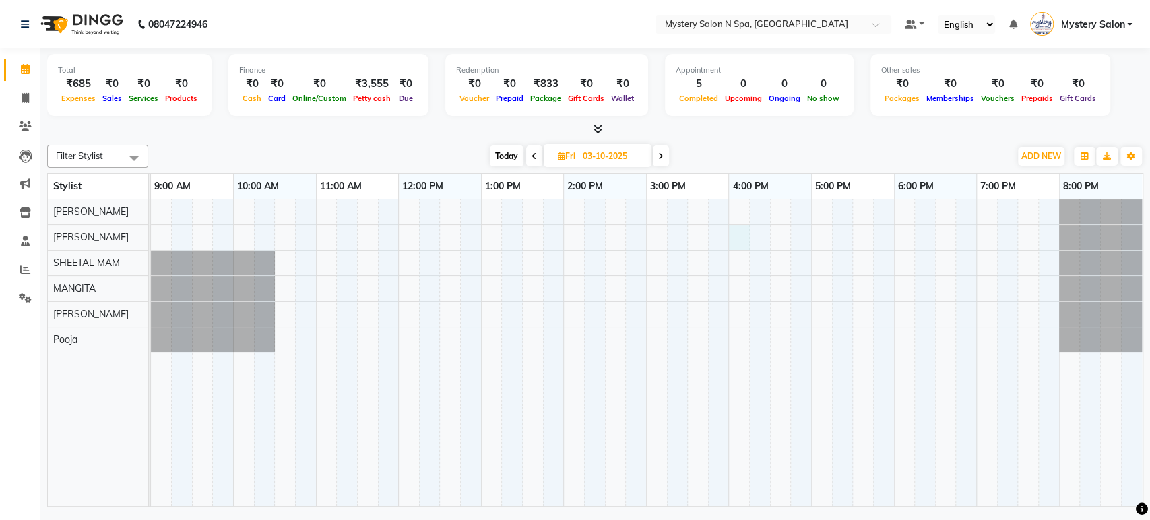
click at [736, 238] on div at bounding box center [646, 352] width 991 height 306
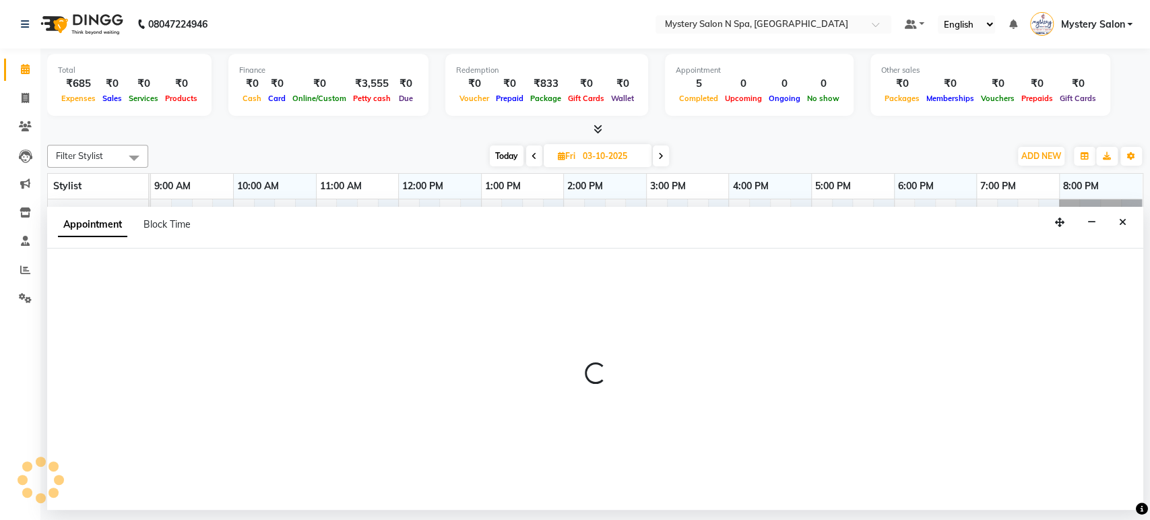
select select "4169"
select select "tentative"
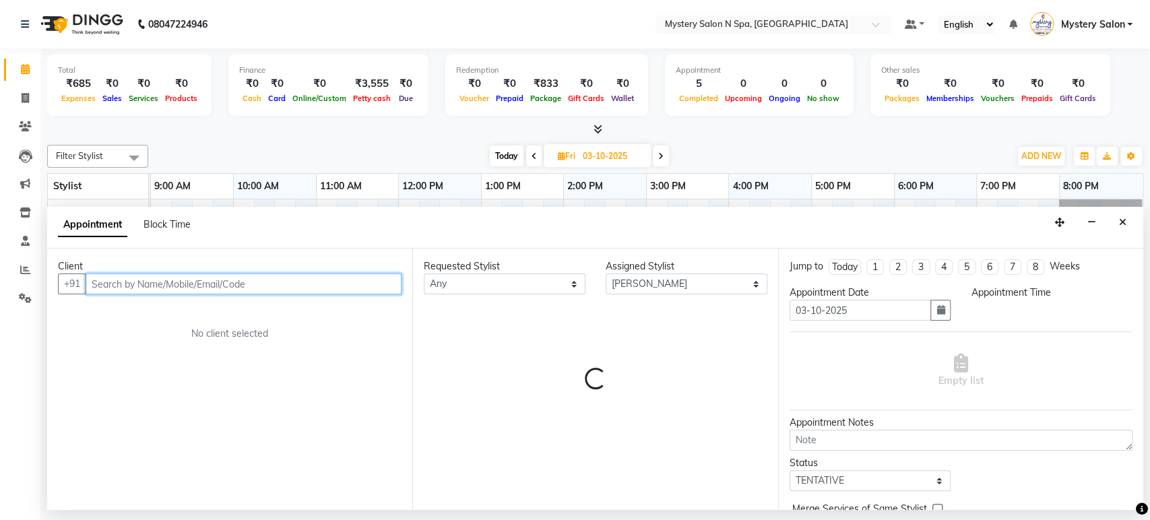
select select "960"
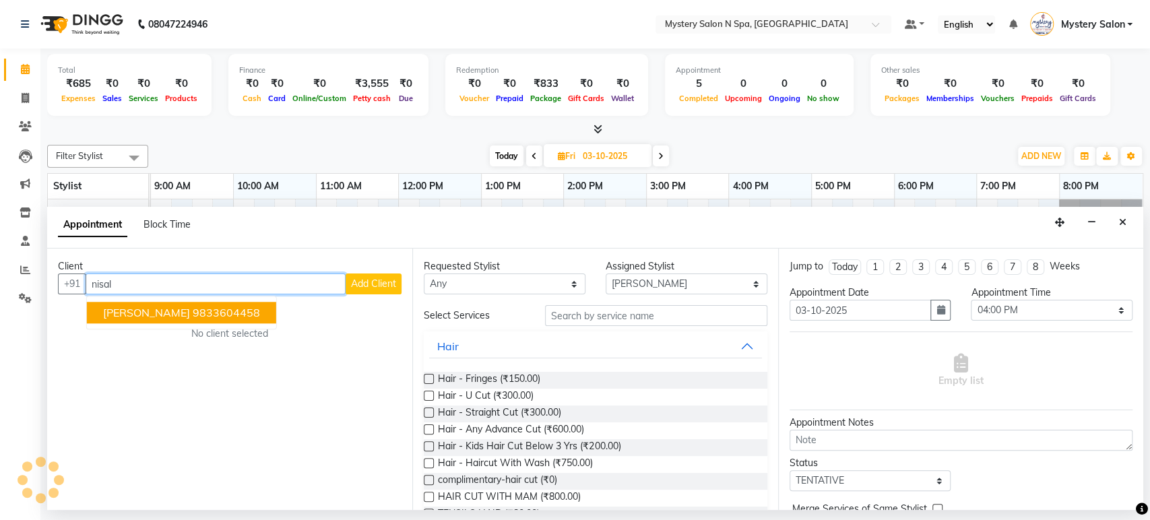
click at [217, 313] on ngb-highlight "9833604458" at bounding box center [226, 312] width 67 height 13
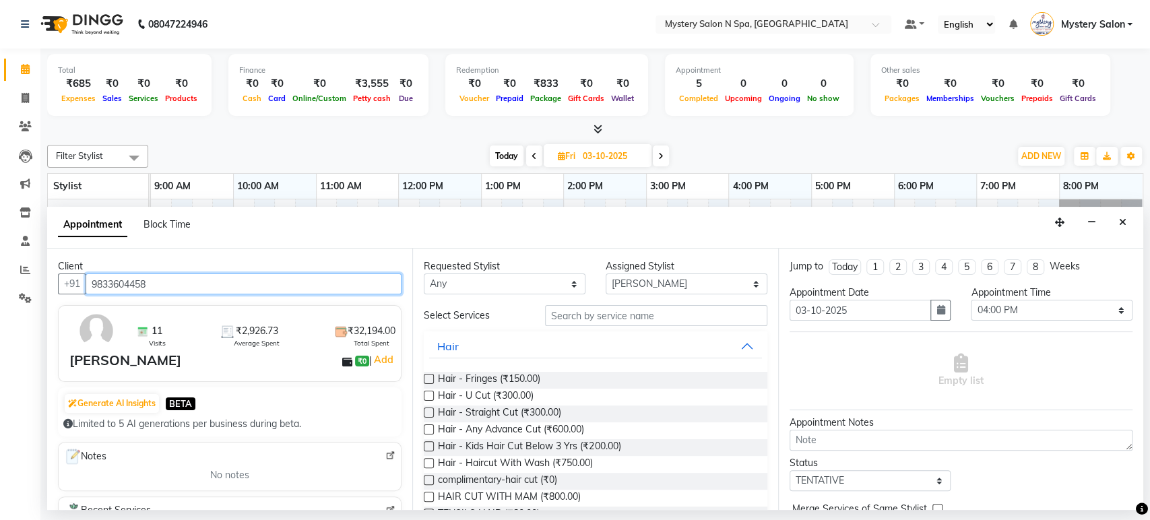
type input "9833604458"
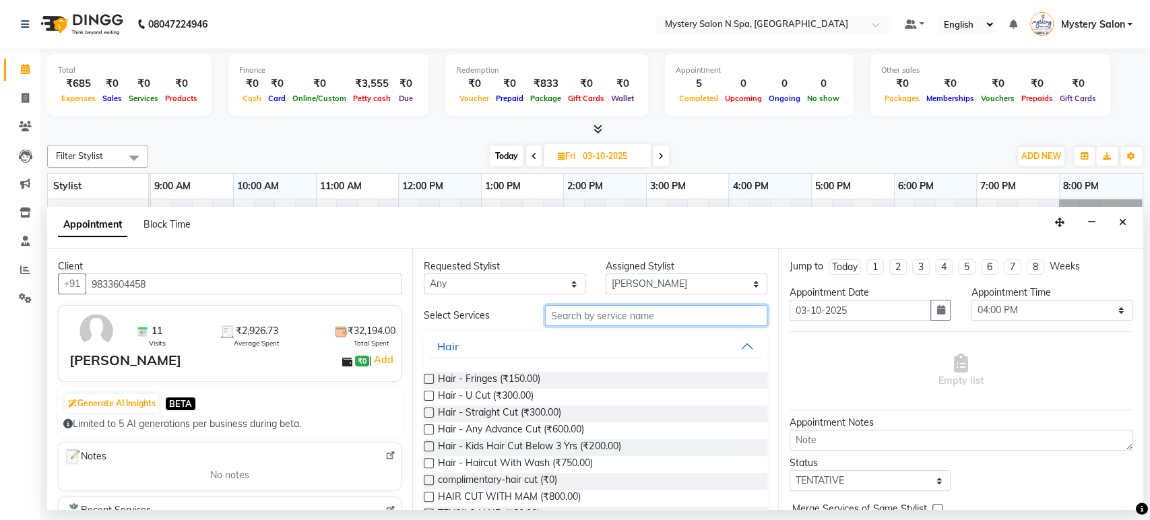
click at [574, 312] on input "text" at bounding box center [656, 315] width 222 height 21
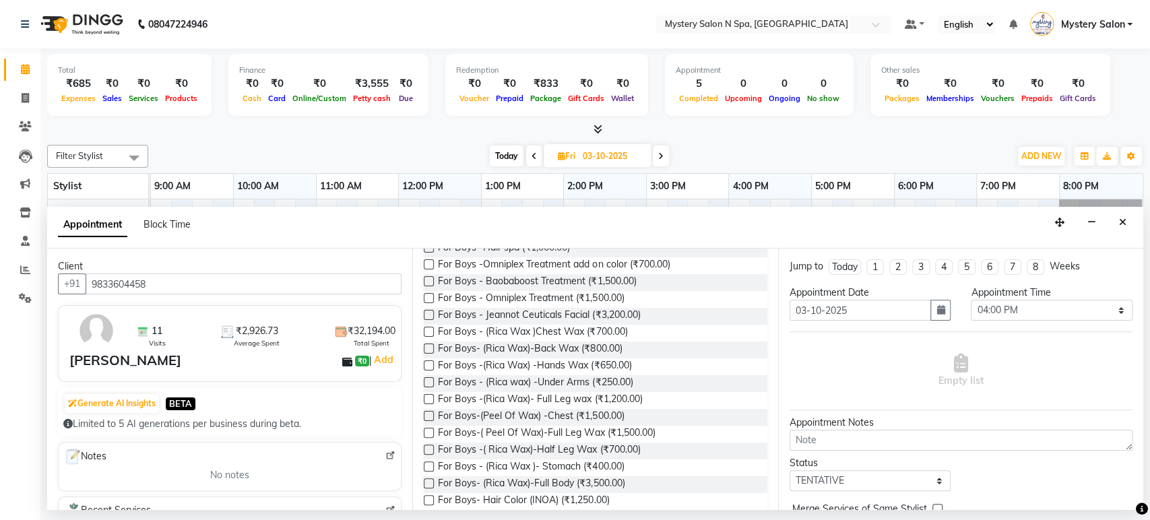
scroll to position [287, 0]
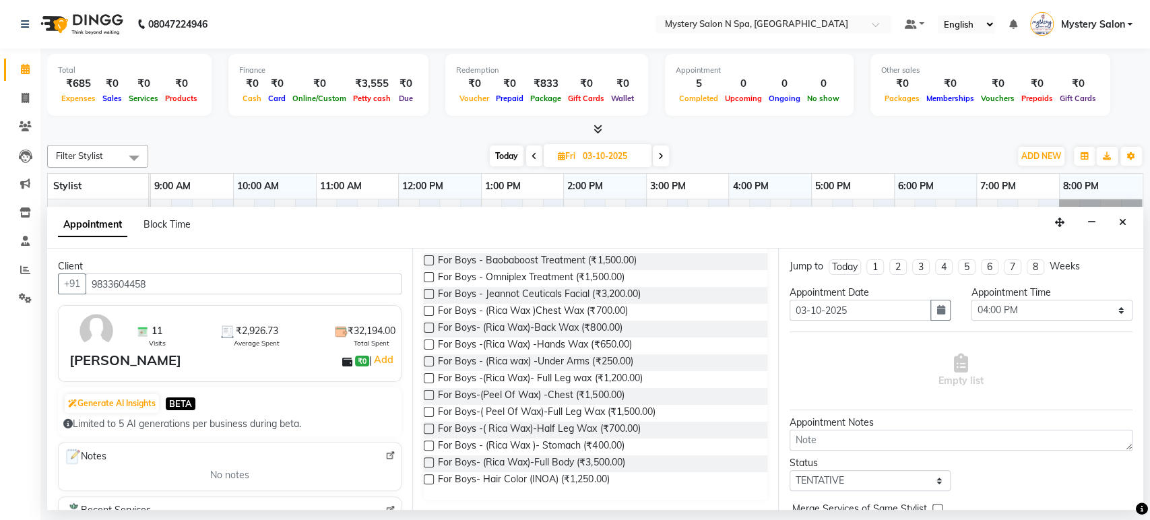
type input "for boy"
click at [425, 458] on label at bounding box center [429, 462] width 10 height 10
click at [425, 459] on input "checkbox" at bounding box center [428, 463] width 9 height 9
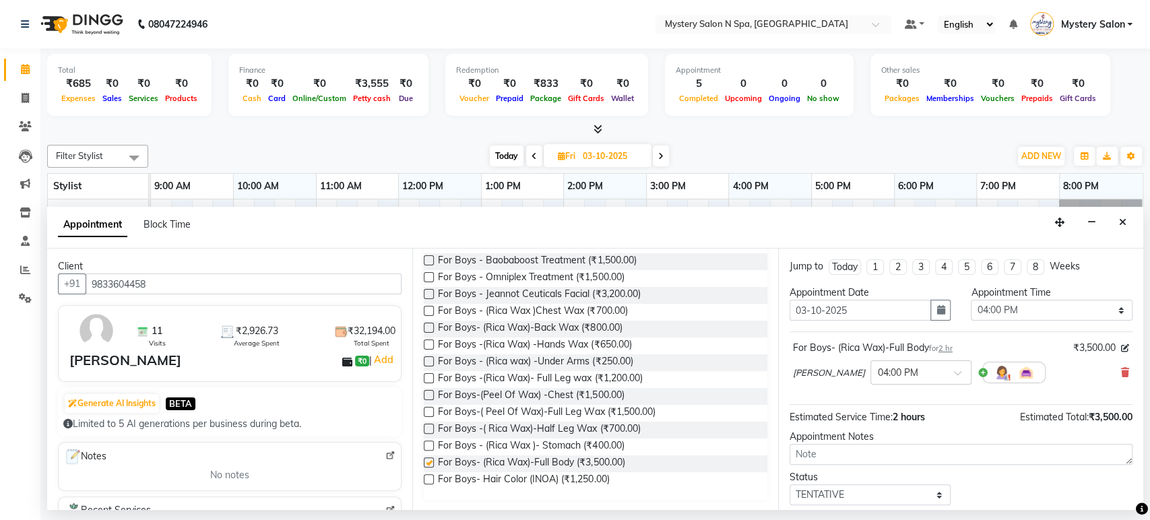
checkbox input "false"
drag, startPoint x: 819, startPoint y: 494, endPoint x: 819, endPoint y: 486, distance: 8.1
click at [819, 489] on select "Select TENTATIVE CONFIRM UPCOMING" at bounding box center [870, 494] width 162 height 21
click at [789, 484] on select "Select TENTATIVE CONFIRM UPCOMING" at bounding box center [870, 494] width 162 height 21
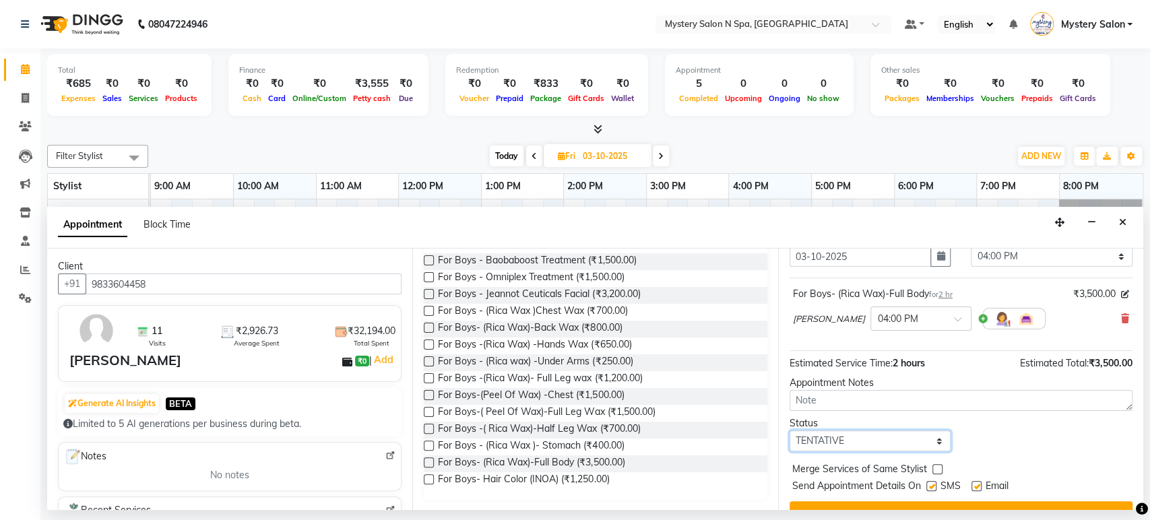
scroll to position [79, 0]
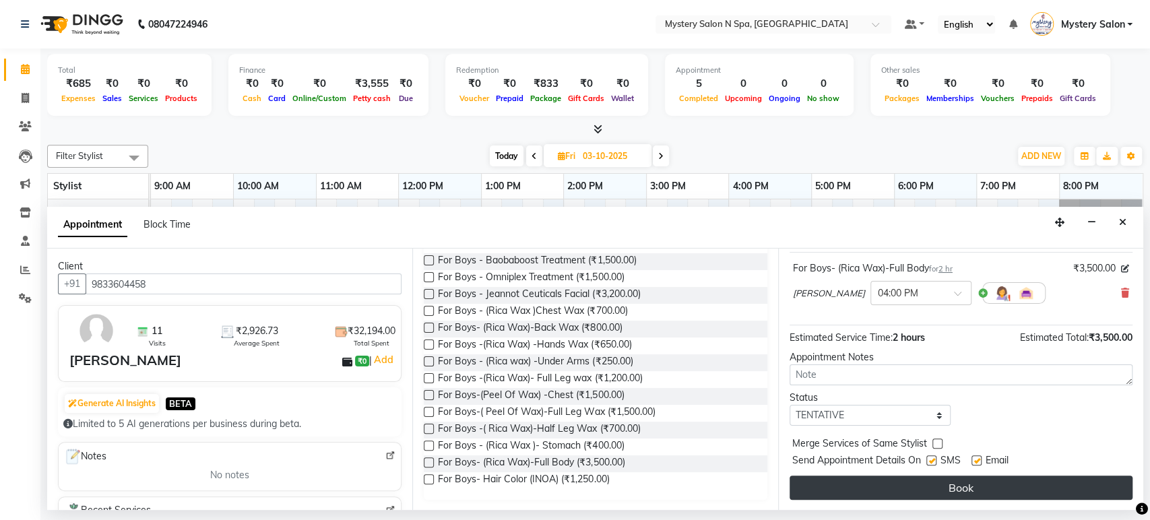
click at [1041, 497] on button "Book" at bounding box center [960, 488] width 343 height 24
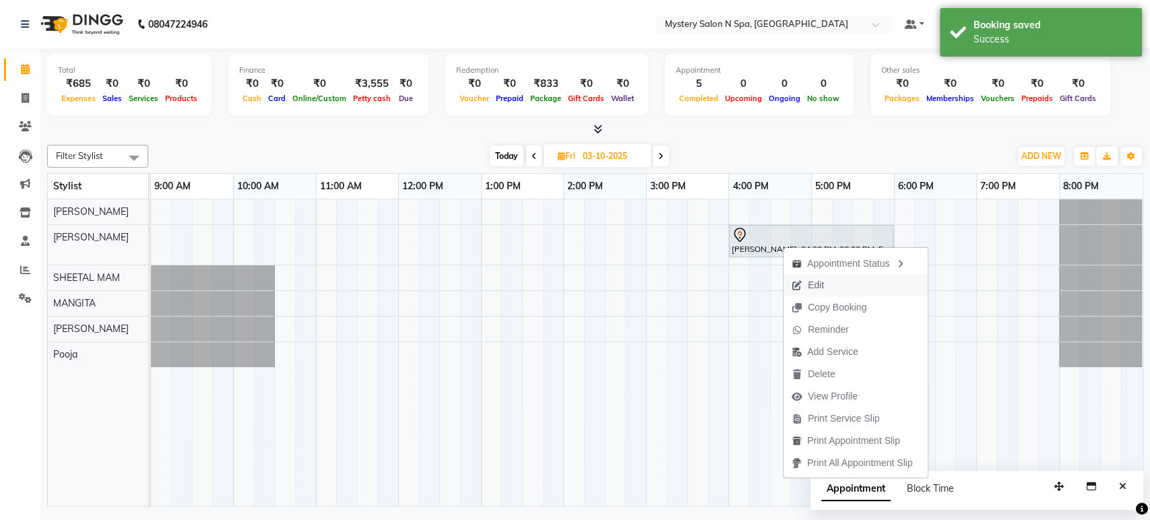
click at [818, 284] on span "Edit" at bounding box center [816, 285] width 16 height 14
select select "tentative"
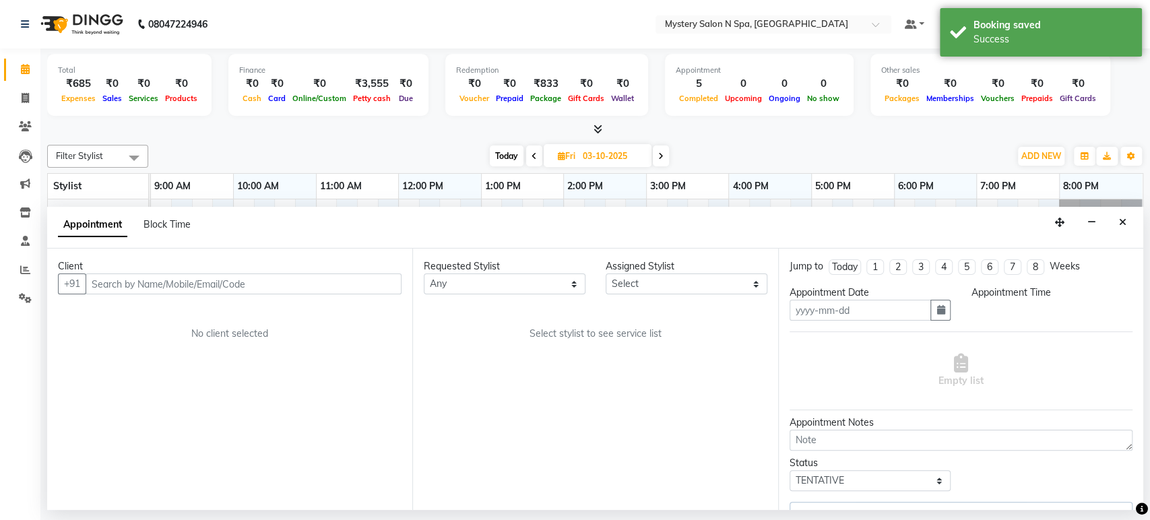
type input "03-10-2025"
select select "960"
select select "4169"
select select "279"
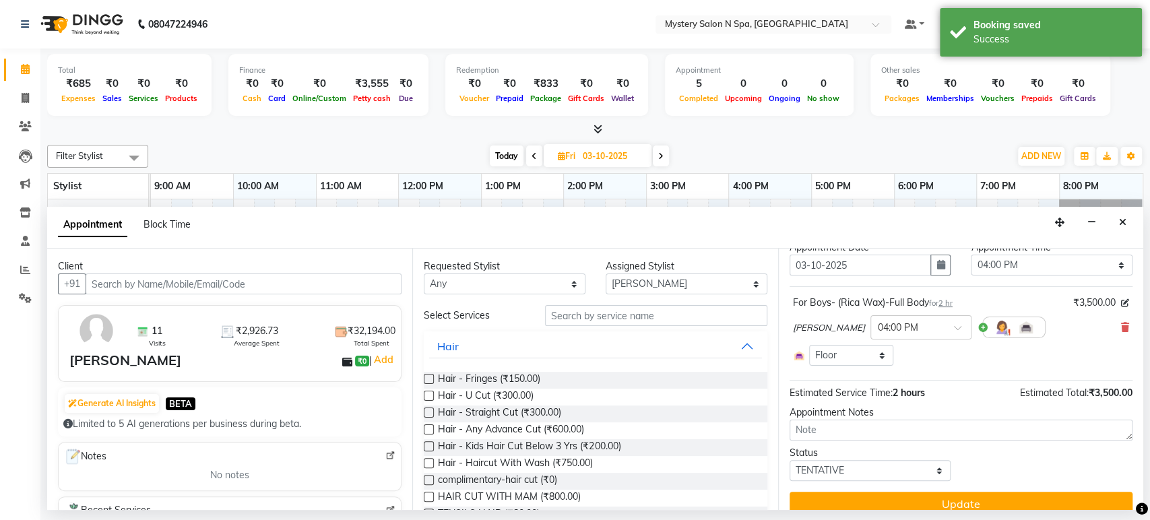
scroll to position [61, 0]
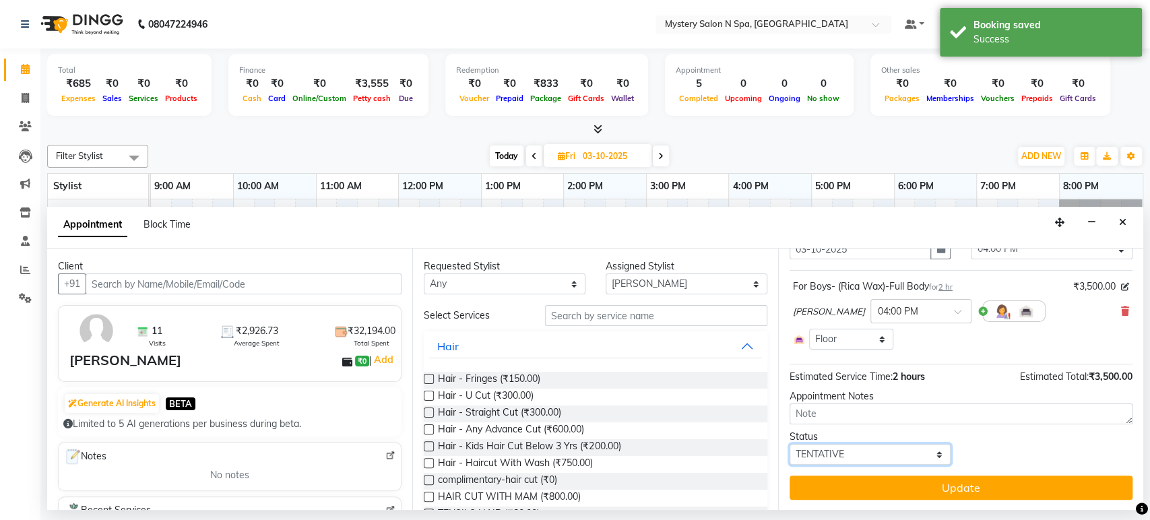
click at [861, 449] on select "Select TENTATIVE CONFIRM UPCOMING" at bounding box center [870, 454] width 162 height 21
select select "confirm booking"
click at [789, 444] on select "Select TENTATIVE CONFIRM UPCOMING" at bounding box center [870, 454] width 162 height 21
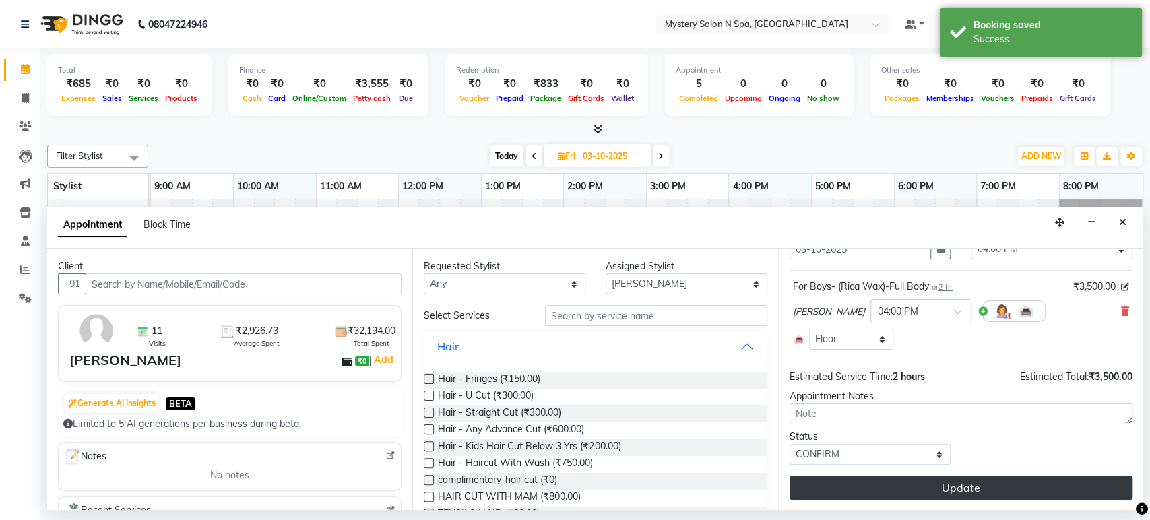
click at [948, 489] on button "Update" at bounding box center [960, 488] width 343 height 24
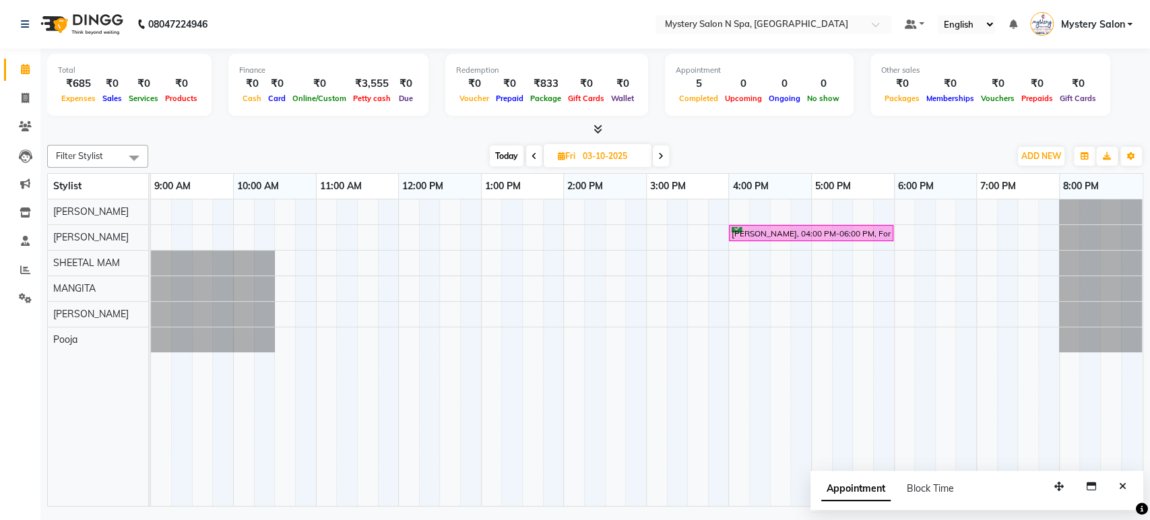
click at [520, 150] on span "Today" at bounding box center [507, 155] width 34 height 21
type input "02-10-2025"
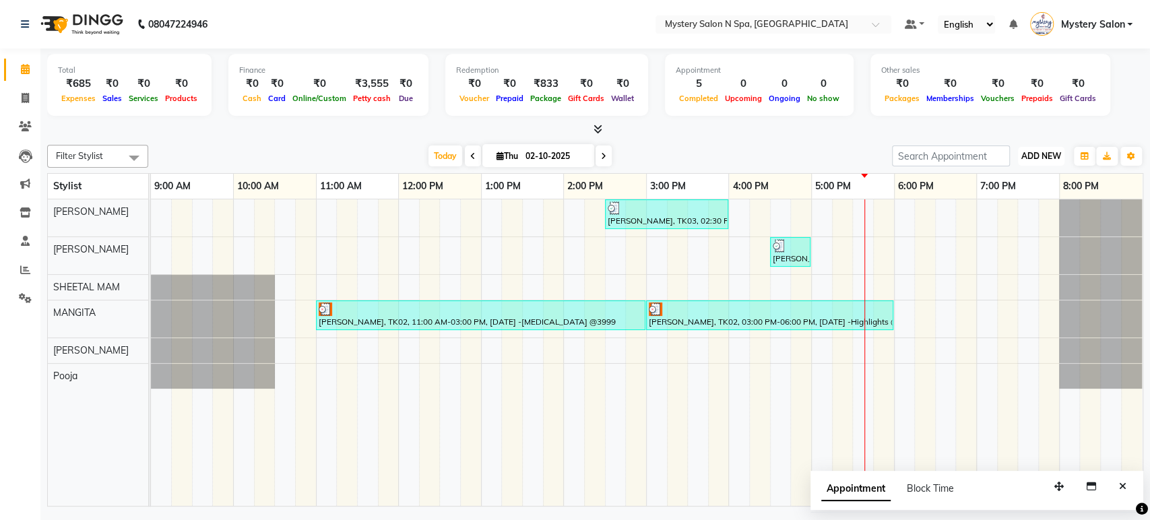
click at [1033, 153] on span "ADD NEW" at bounding box center [1041, 156] width 40 height 10
click at [1016, 216] on link "Add Expense" at bounding box center [1010, 217] width 106 height 18
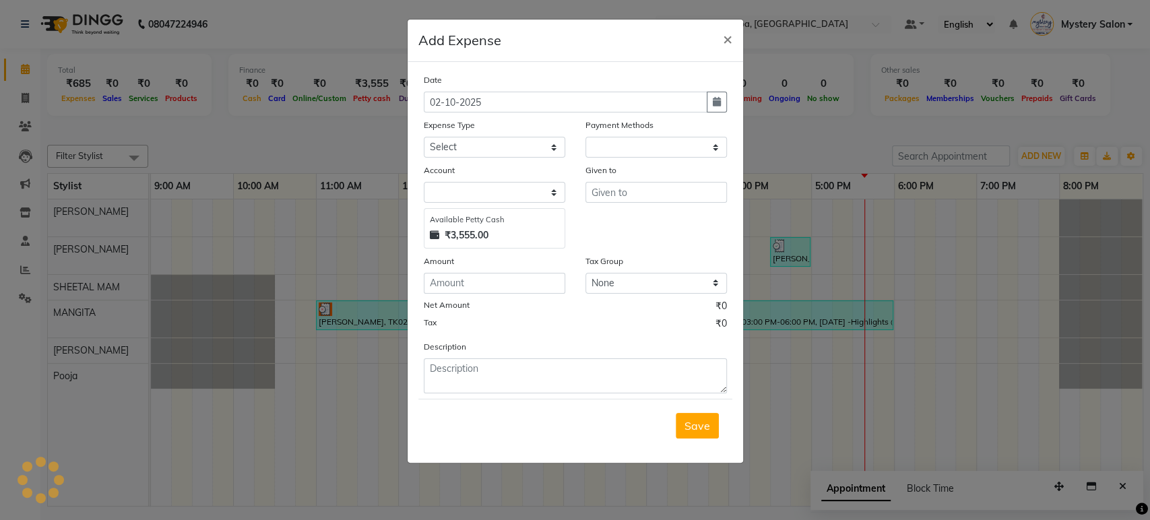
select select "1"
select select "1918"
click at [494, 273] on input "number" at bounding box center [494, 283] width 141 height 21
type input "30"
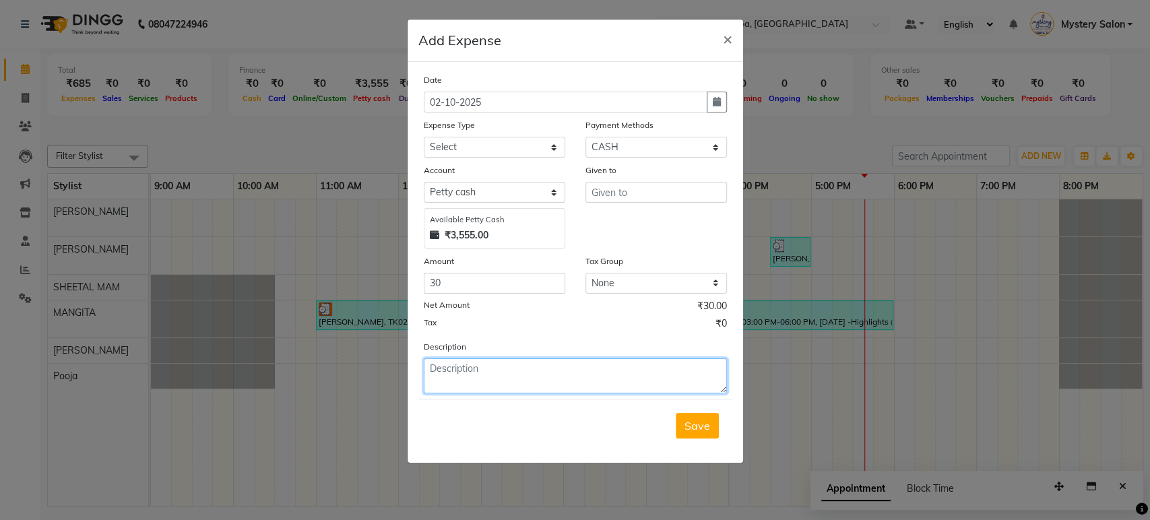
click at [486, 372] on textarea at bounding box center [575, 375] width 303 height 35
click at [458, 364] on textarea "Coffee Client" at bounding box center [575, 375] width 303 height 35
click at [512, 370] on textarea "Coffee For Client" at bounding box center [575, 375] width 303 height 35
type textarea "Coffee For Client."
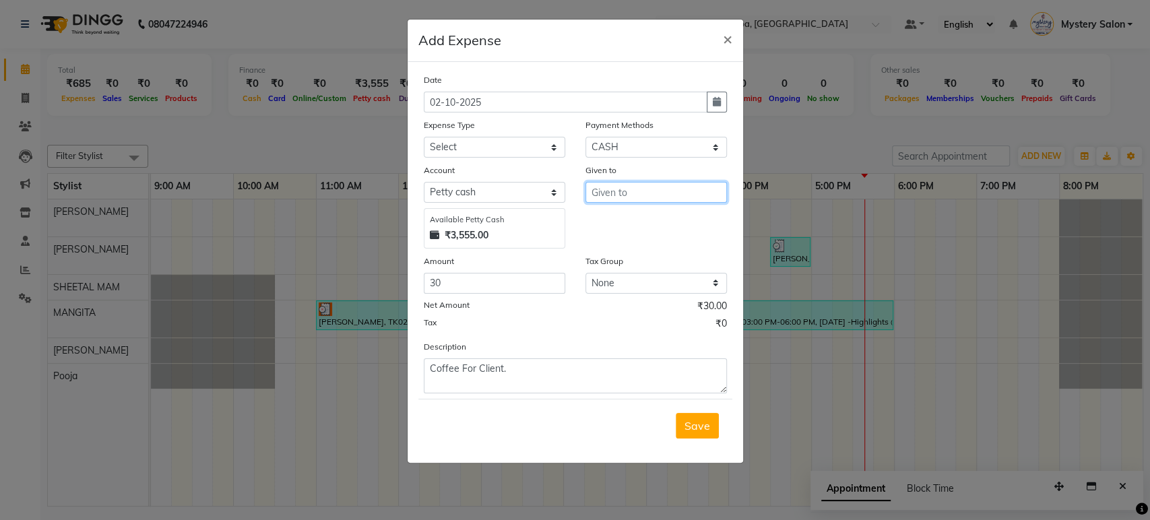
click at [604, 191] on input "text" at bounding box center [655, 192] width 141 height 21
click at [472, 139] on select "Select 2500 Advance Salary Bank charges Car maintenance Cash transfer to bank C…" at bounding box center [494, 147] width 141 height 21
click at [424, 137] on select "Select 2500 Advance Salary Bank charges Car maintenance Cash transfer to bank C…" at bounding box center [494, 147] width 141 height 21
click at [512, 150] on select "Select 2500 Advance Salary Bank charges Car maintenance Cash transfer to bank C…" at bounding box center [494, 147] width 141 height 21
select select "21288"
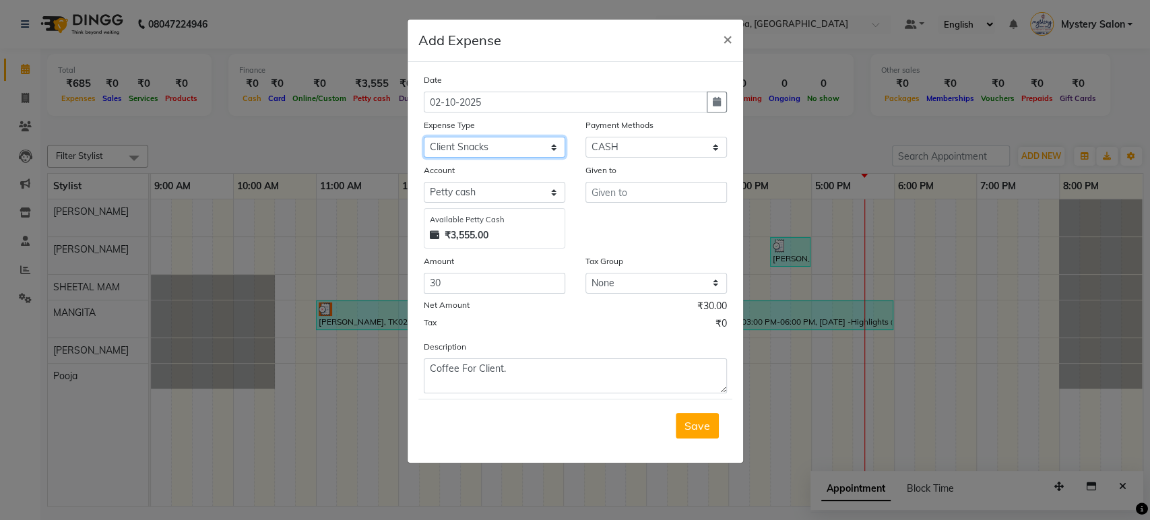
click at [424, 137] on select "Select 2500 Advance Salary Bank charges Car maintenance Cash transfer to bank C…" at bounding box center [494, 147] width 141 height 21
click at [601, 191] on input "text" at bounding box center [655, 192] width 141 height 21
type input "Shop"
click at [698, 421] on span "Save" at bounding box center [697, 425] width 26 height 13
click at [690, 422] on div "Saving" at bounding box center [575, 425] width 314 height 53
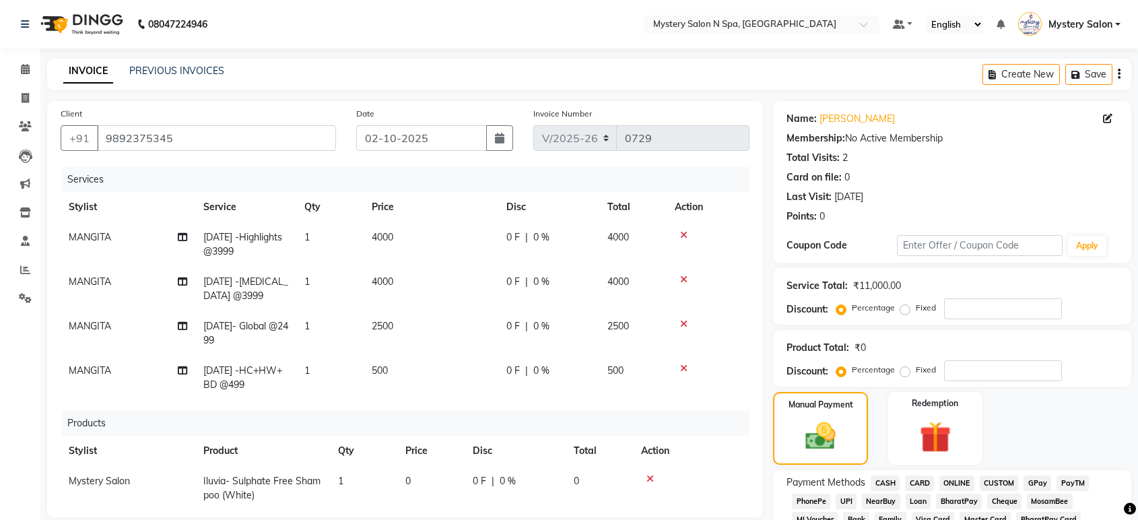
select select "142"
select select "service"
select select "23857"
